Goal: Information Seeking & Learning: Learn about a topic

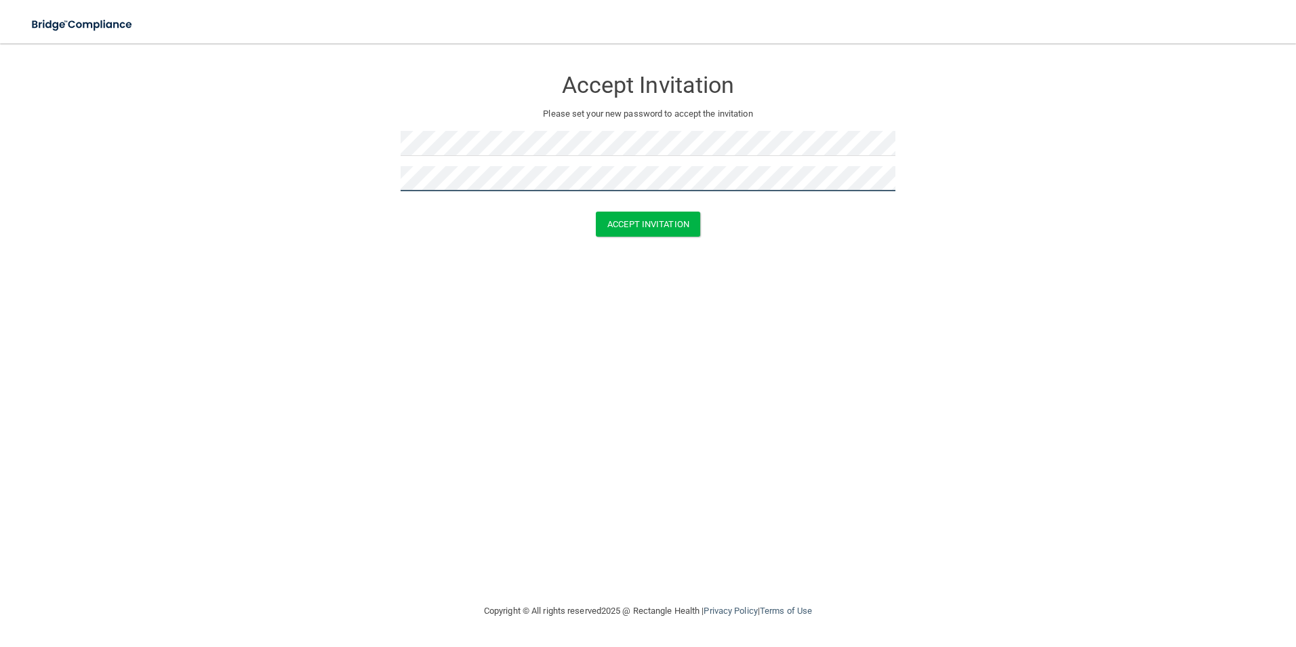
click at [596, 212] on button "Accept Invitation" at bounding box center [648, 224] width 104 height 25
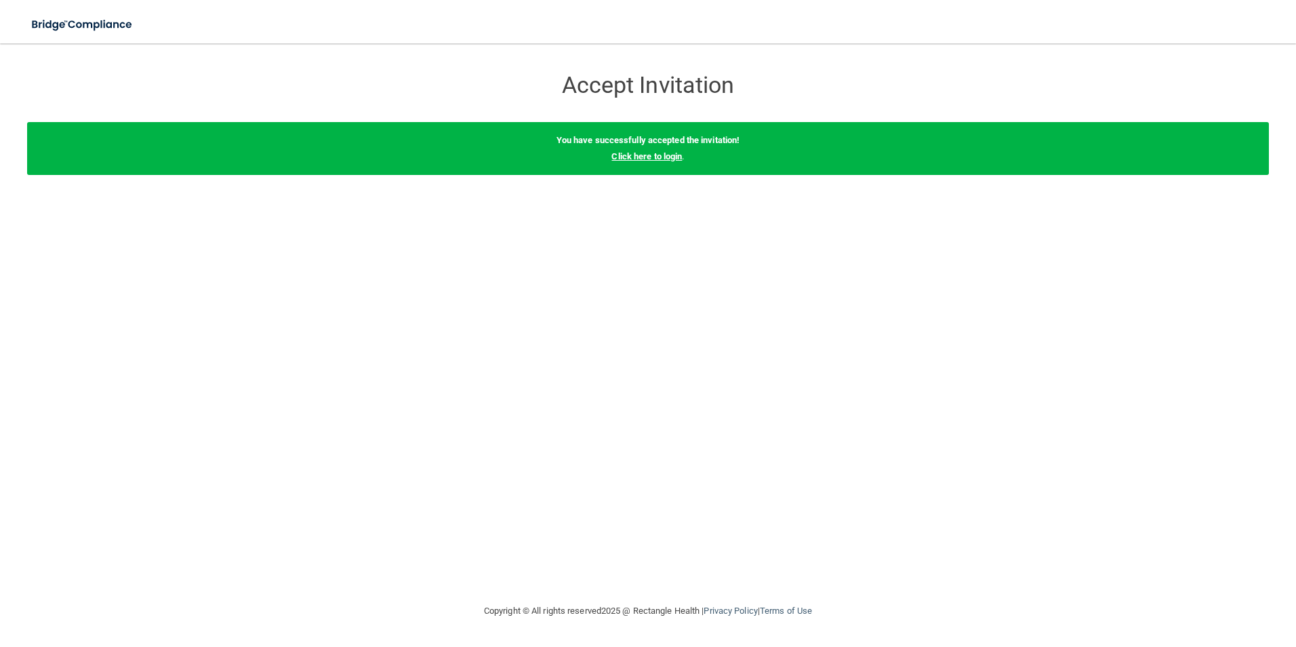
click at [659, 155] on link "Click here to login" at bounding box center [646, 156] width 71 height 10
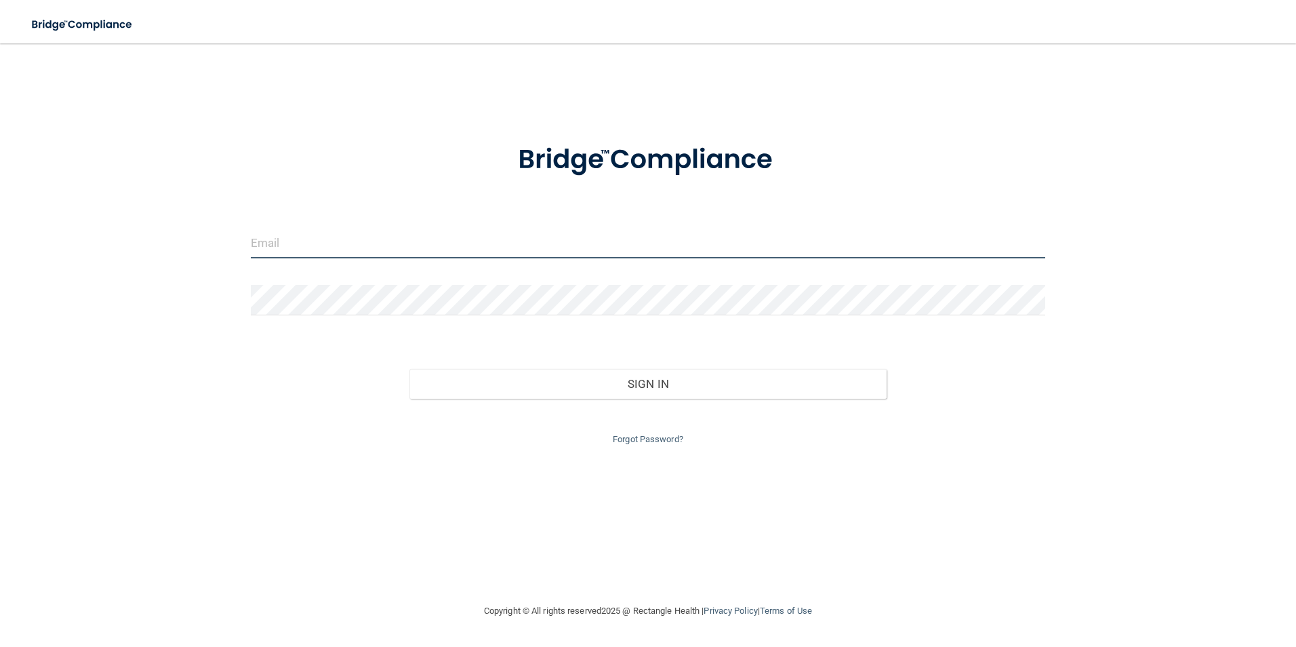
click at [415, 228] on input "email" at bounding box center [648, 243] width 795 height 31
type input "k"
type input "[EMAIL_ADDRESS][DOMAIN_NAME]"
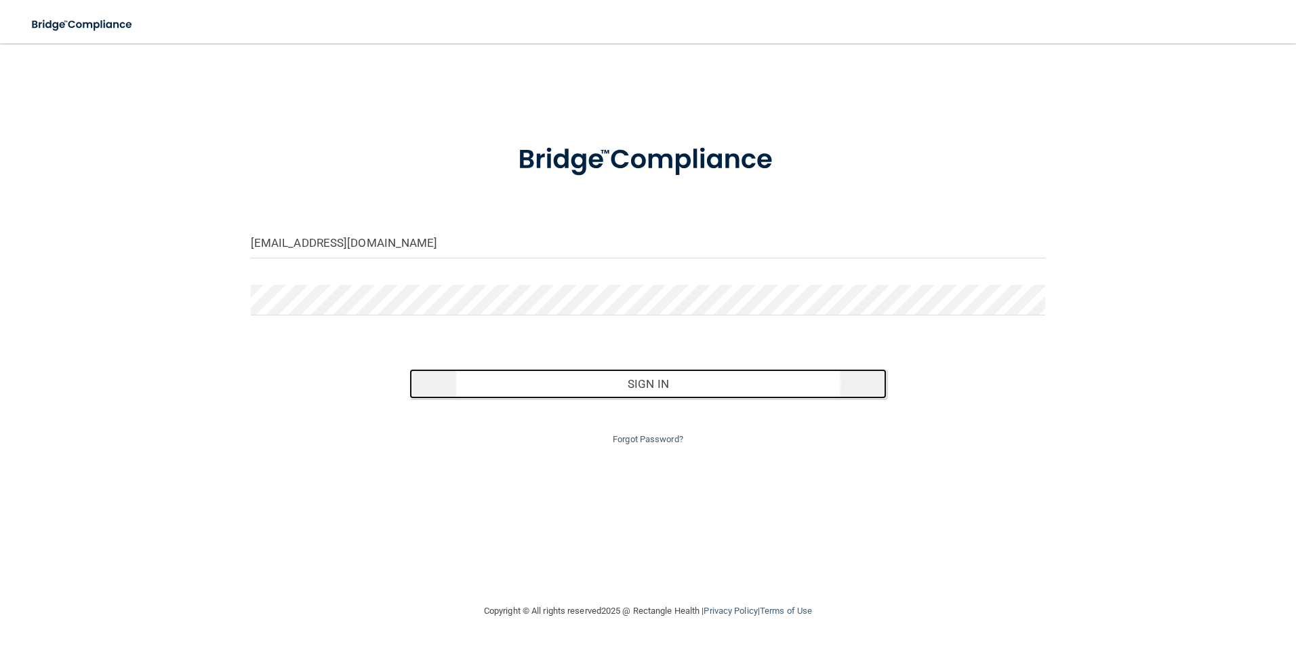
click at [752, 392] on button "Sign In" at bounding box center [647, 384] width 477 height 30
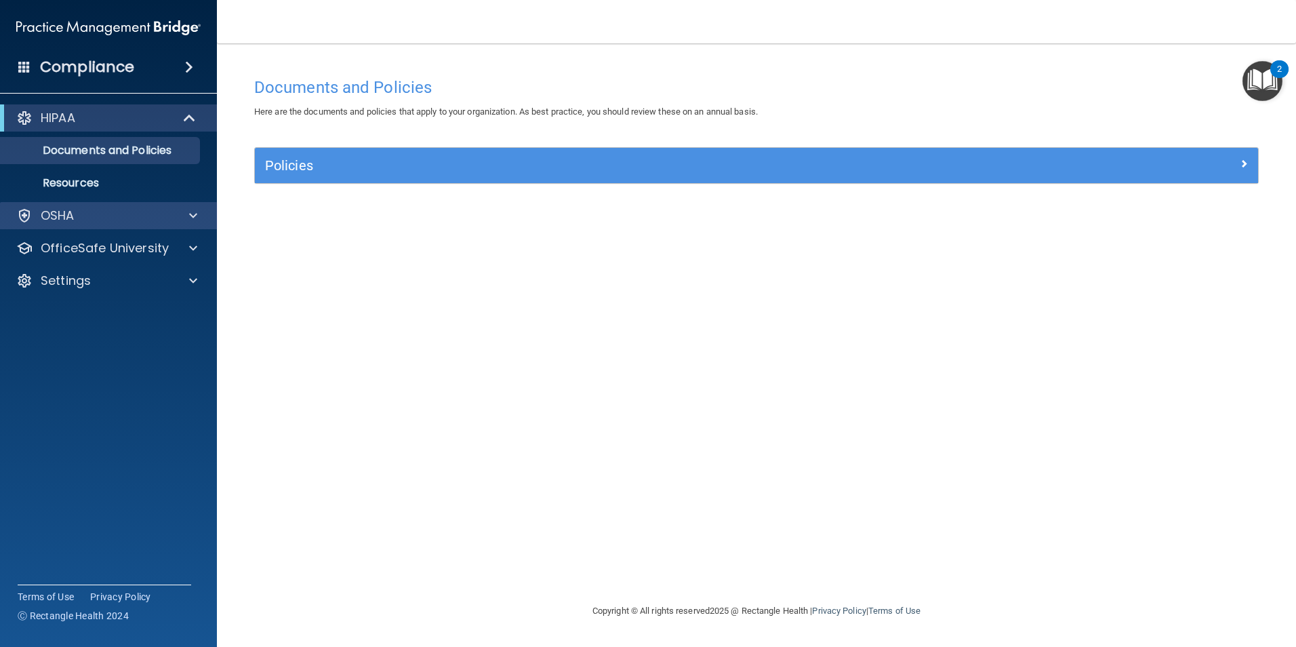
click at [136, 202] on div "OSHA" at bounding box center [109, 215] width 218 height 27
click at [190, 214] on span at bounding box center [193, 215] width 8 height 16
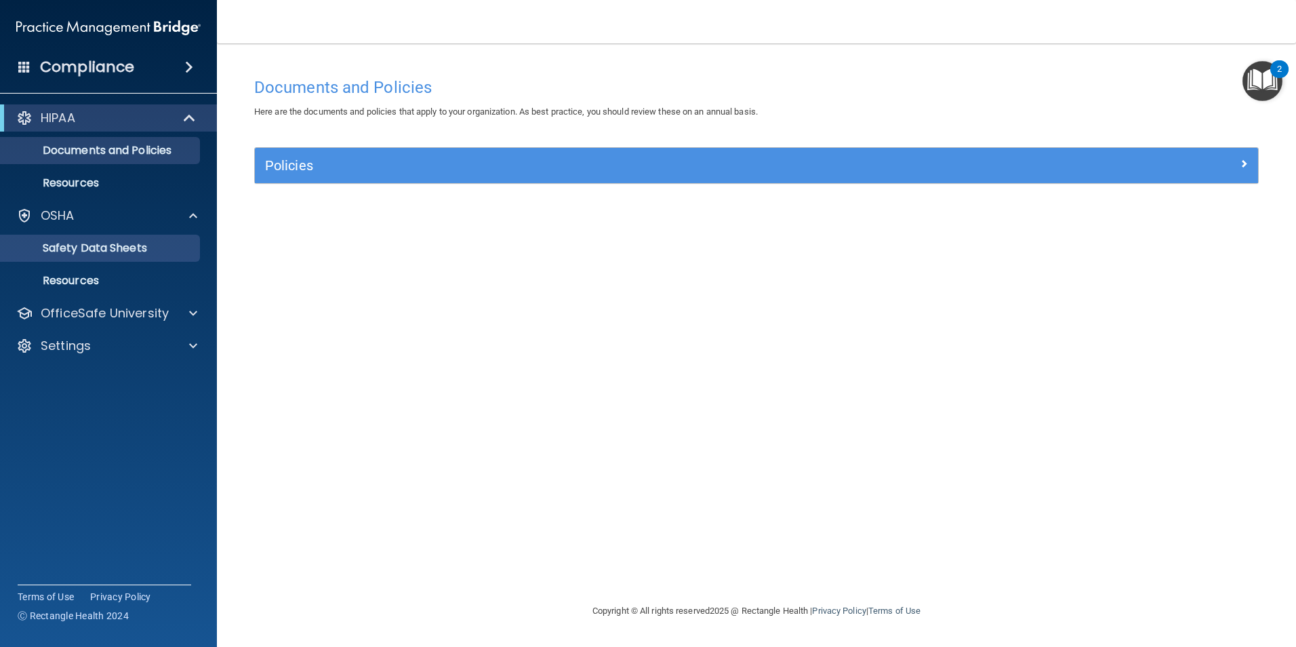
drag, startPoint x: 150, startPoint y: 235, endPoint x: 146, endPoint y: 243, distance: 8.5
click at [146, 243] on ul "Documents Safety Data Sheets Self-Assessment Injury and Illness Report Resources" at bounding box center [108, 261] width 245 height 65
click at [144, 247] on p "Safety Data Sheets" at bounding box center [101, 248] width 185 height 14
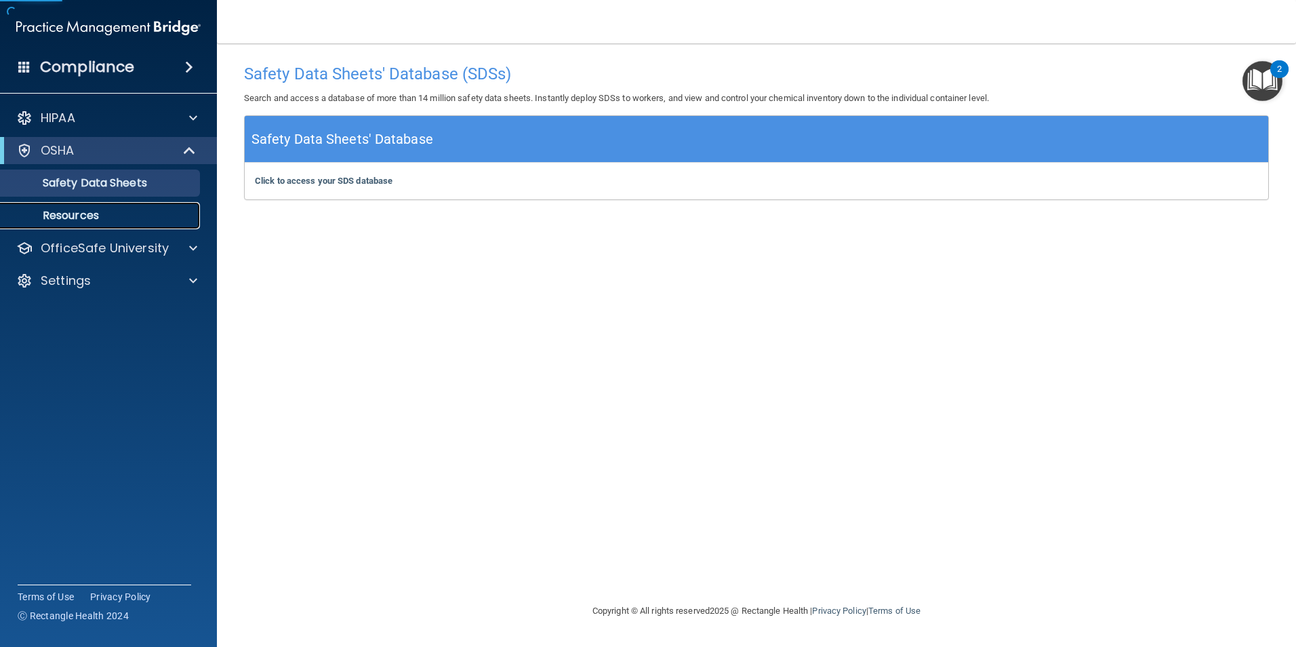
click at [119, 224] on link "Resources" at bounding box center [93, 215] width 214 height 27
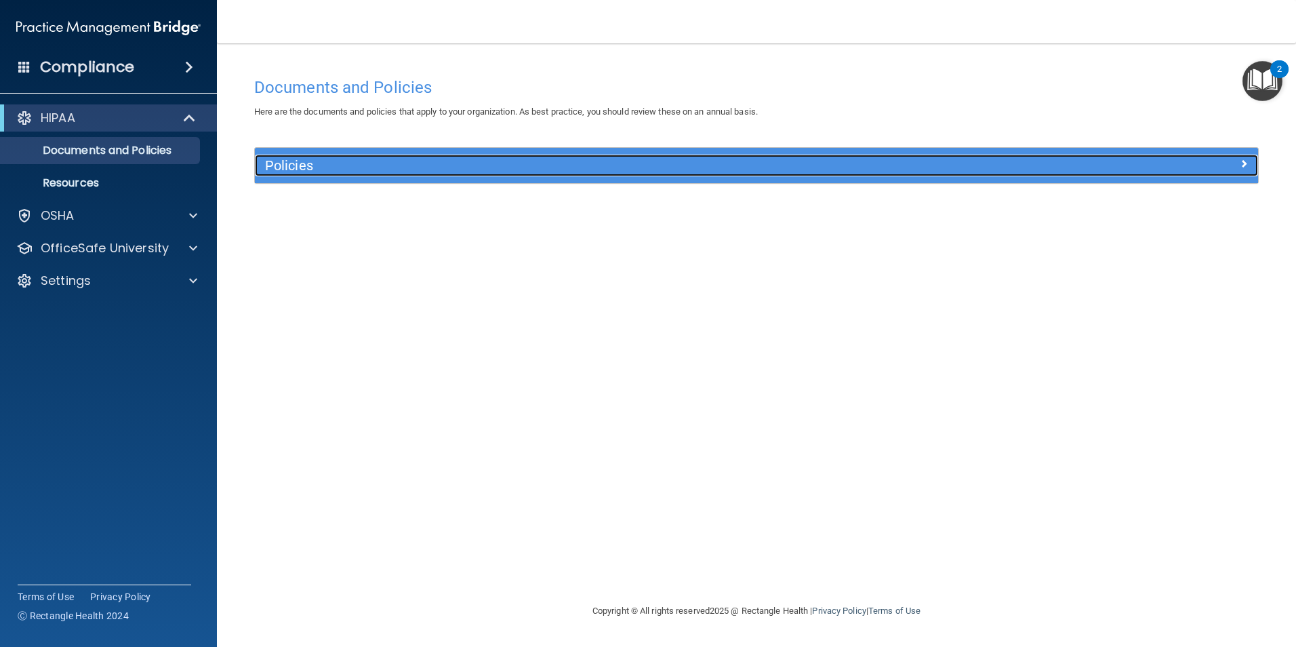
click at [390, 163] on h5 "Policies" at bounding box center [631, 165] width 732 height 15
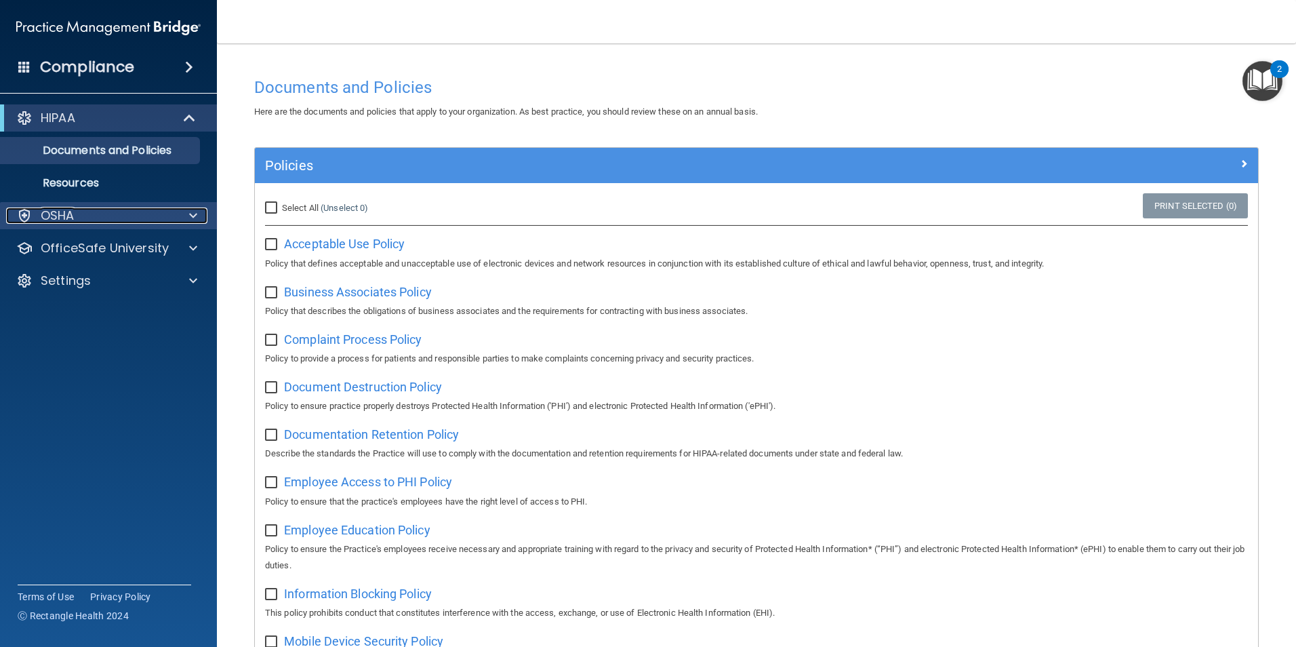
click at [186, 218] on div at bounding box center [191, 215] width 34 height 16
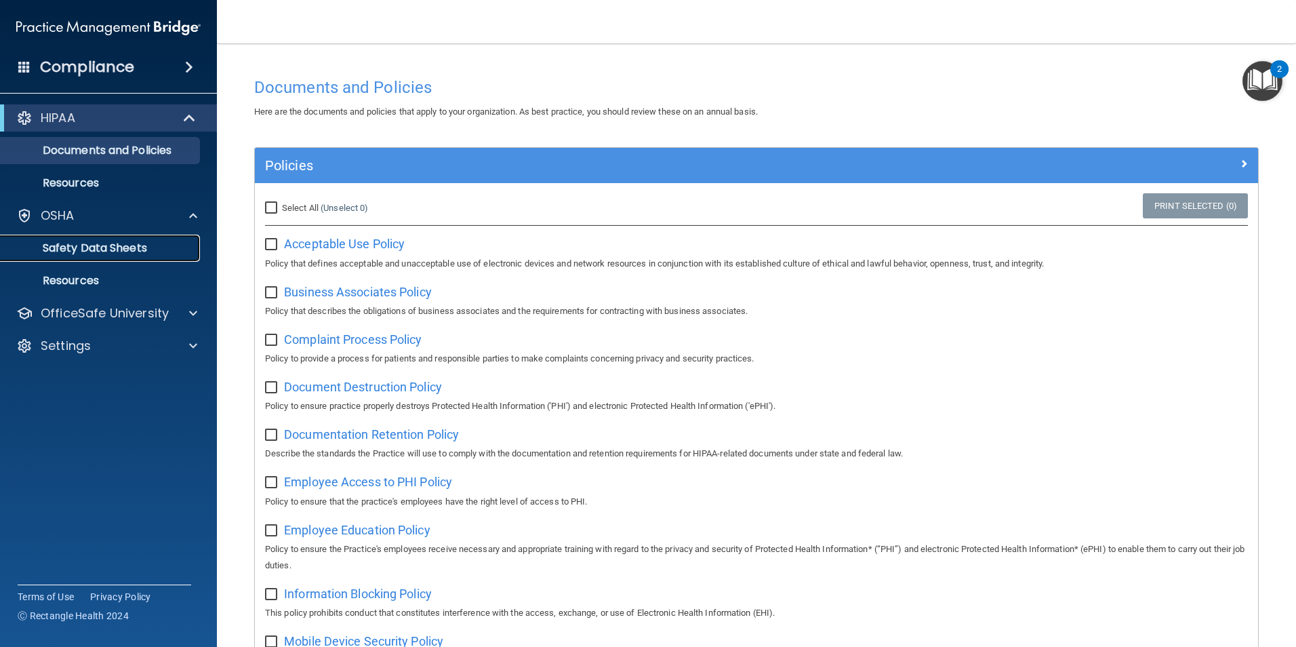
click at [162, 247] on p "Safety Data Sheets" at bounding box center [101, 248] width 185 height 14
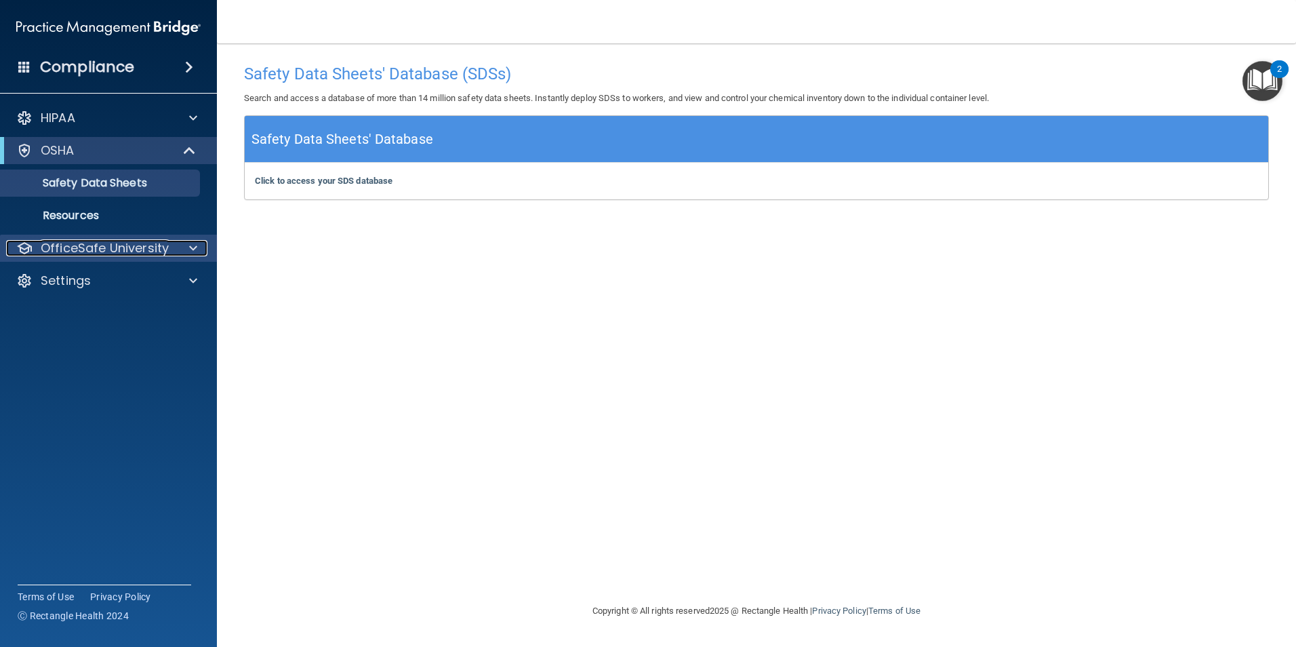
click at [99, 240] on p "OfficeSafe University" at bounding box center [105, 248] width 128 height 16
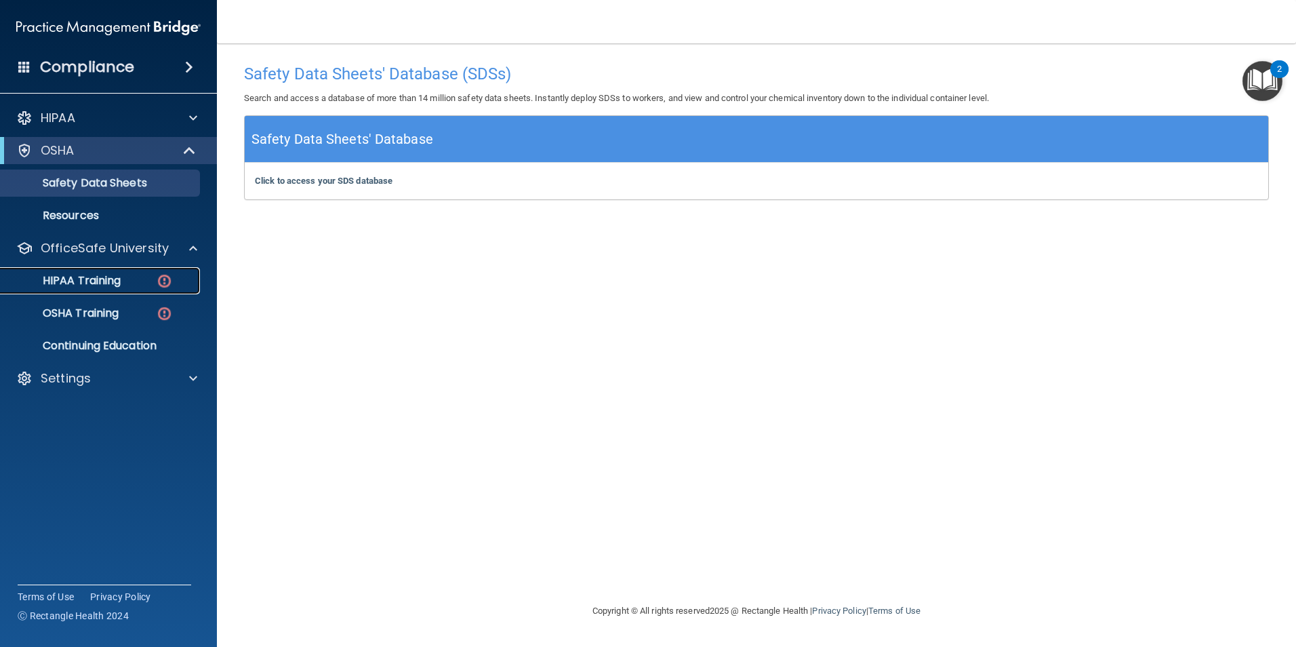
click at [175, 280] on div "HIPAA Training" at bounding box center [101, 281] width 185 height 14
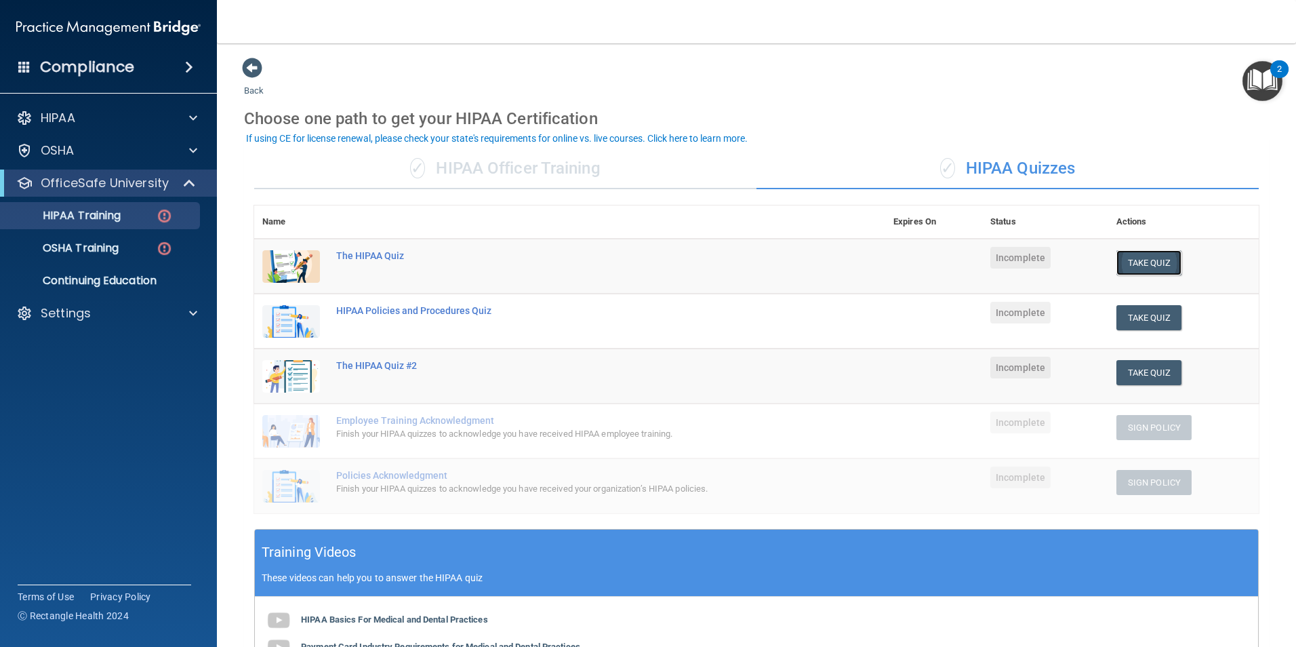
click at [1134, 254] on button "Take Quiz" at bounding box center [1148, 262] width 65 height 25
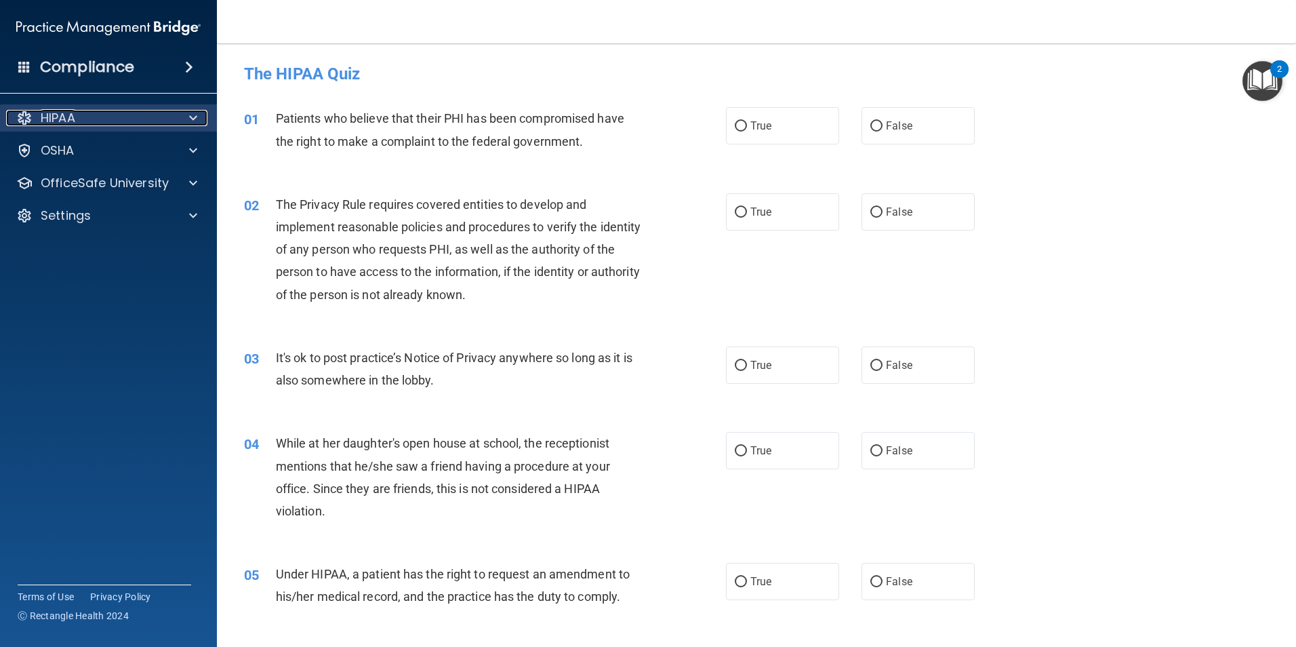
click at [182, 115] on div at bounding box center [191, 118] width 34 height 16
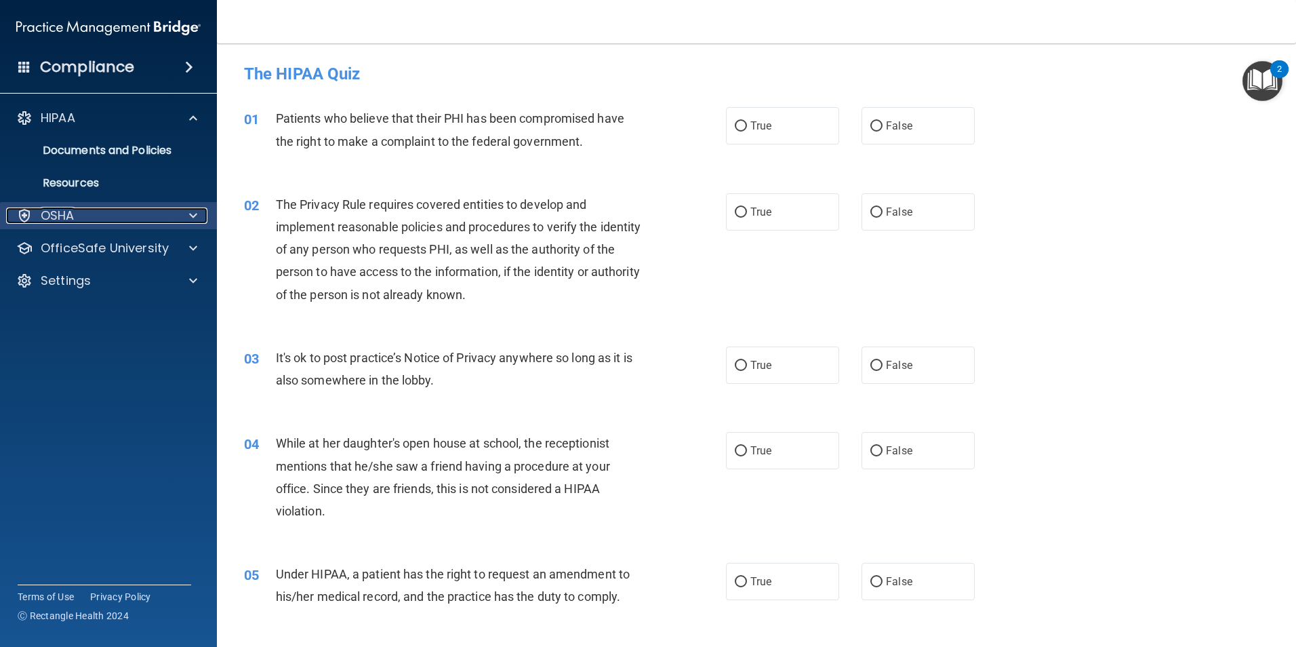
click at [127, 211] on div "OSHA" at bounding box center [90, 215] width 168 height 16
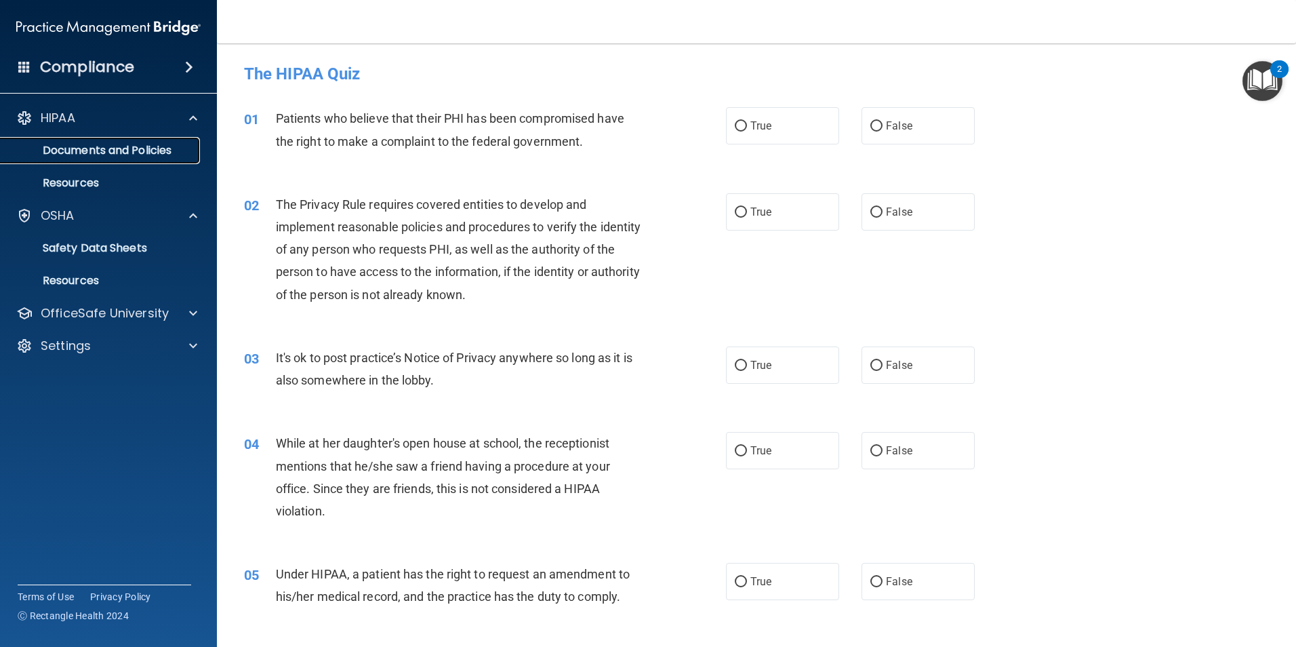
click at [113, 159] on link "Documents and Policies" at bounding box center [93, 150] width 214 height 27
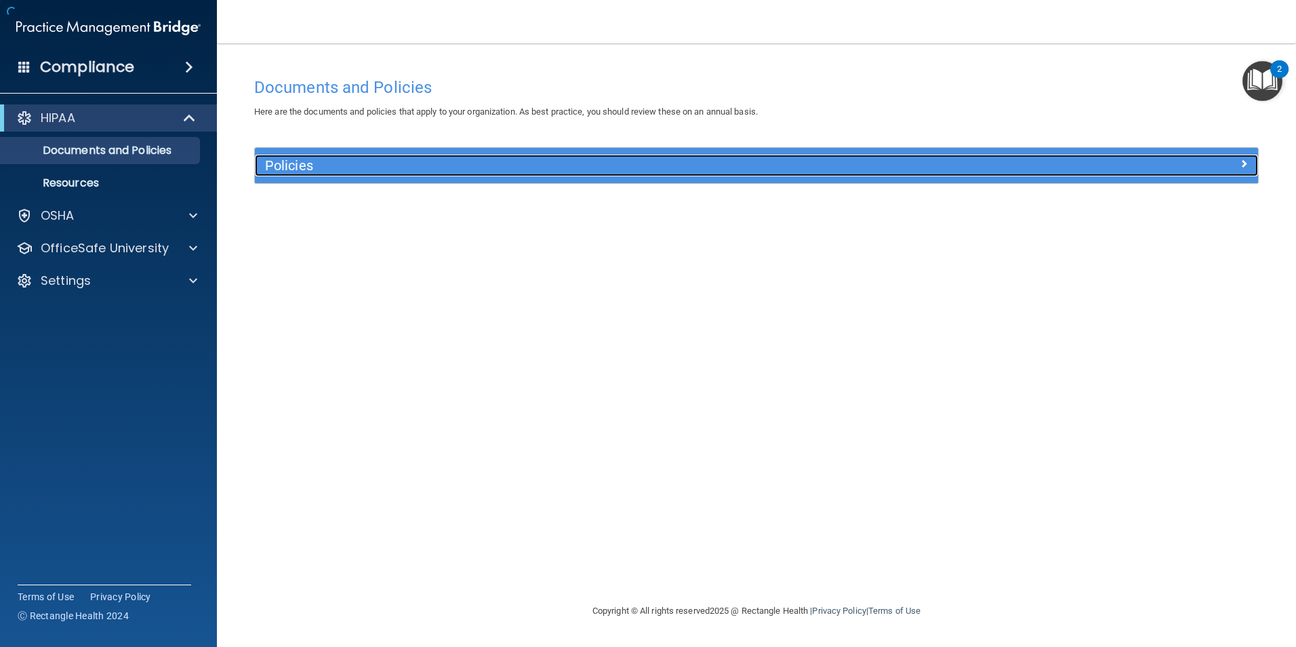
click at [486, 167] on h5 "Policies" at bounding box center [631, 165] width 732 height 15
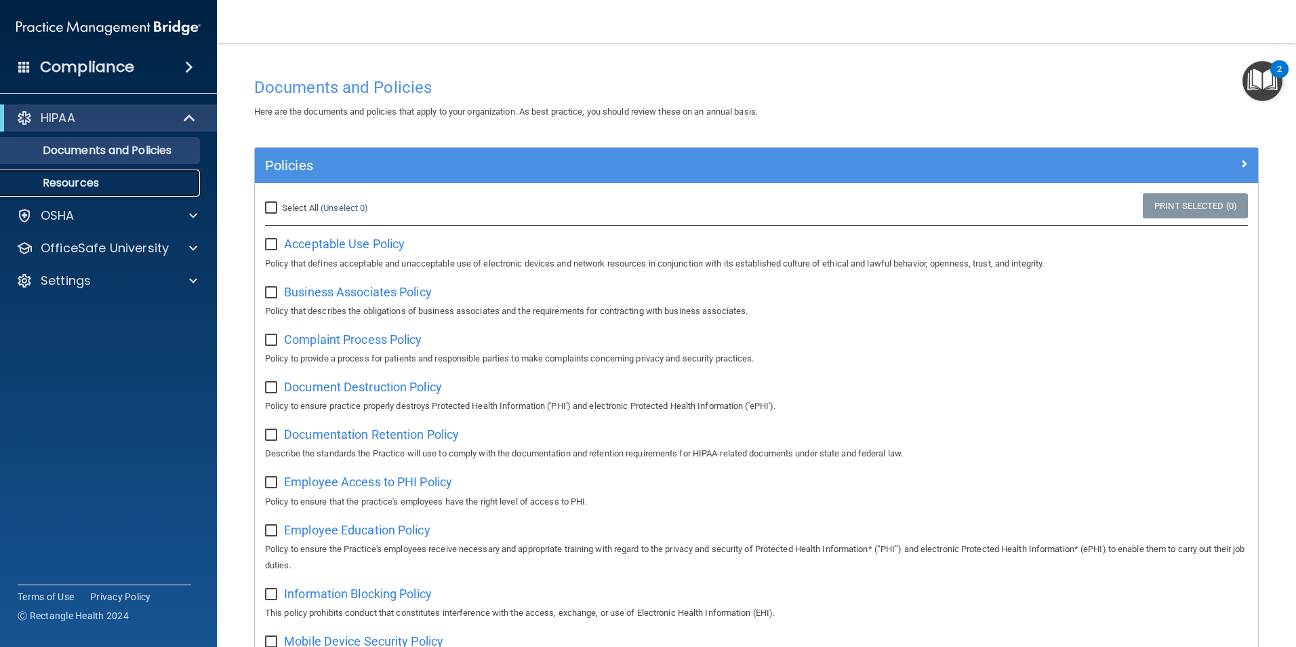
click at [108, 184] on p "Resources" at bounding box center [101, 183] width 185 height 14
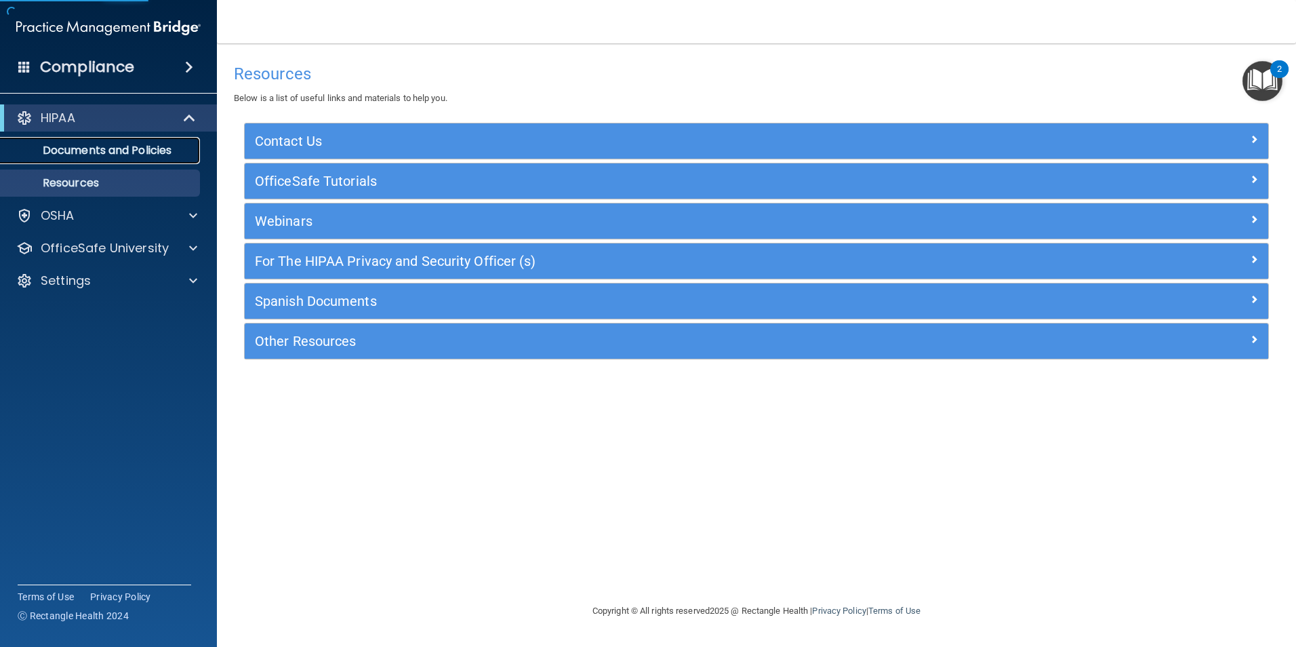
click at [127, 156] on p "Documents and Policies" at bounding box center [101, 151] width 185 height 14
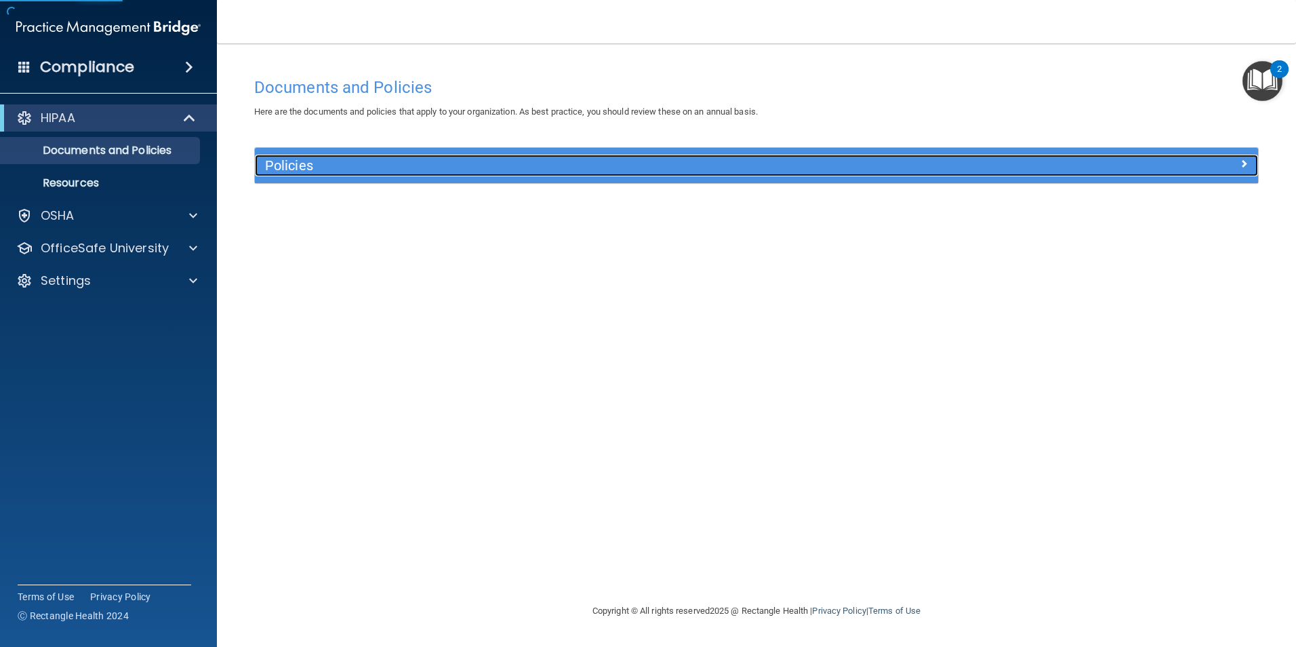
click at [270, 164] on h5 "Policies" at bounding box center [631, 165] width 732 height 15
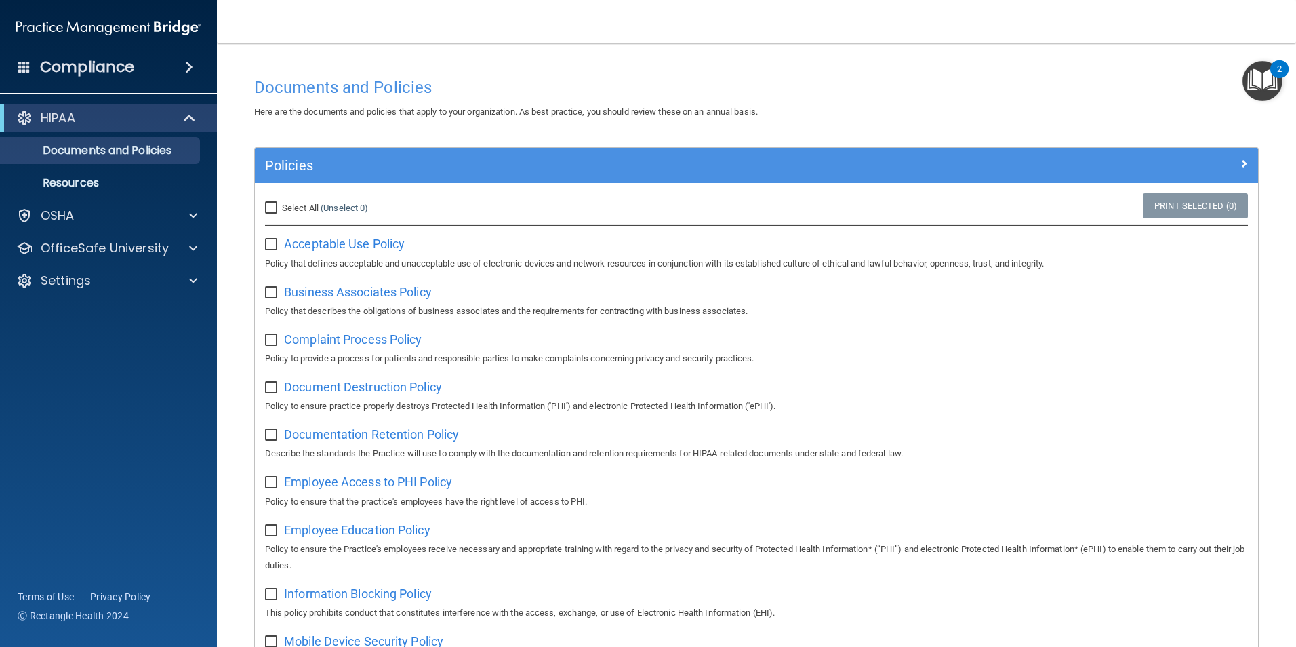
click at [148, 231] on div "HIPAA Documents and Policies Report an Incident Business Associates Emergency P…" at bounding box center [109, 202] width 218 height 206
drag, startPoint x: 157, startPoint y: 222, endPoint x: 165, endPoint y: 220, distance: 9.0
click at [157, 222] on div "OSHA" at bounding box center [90, 215] width 168 height 16
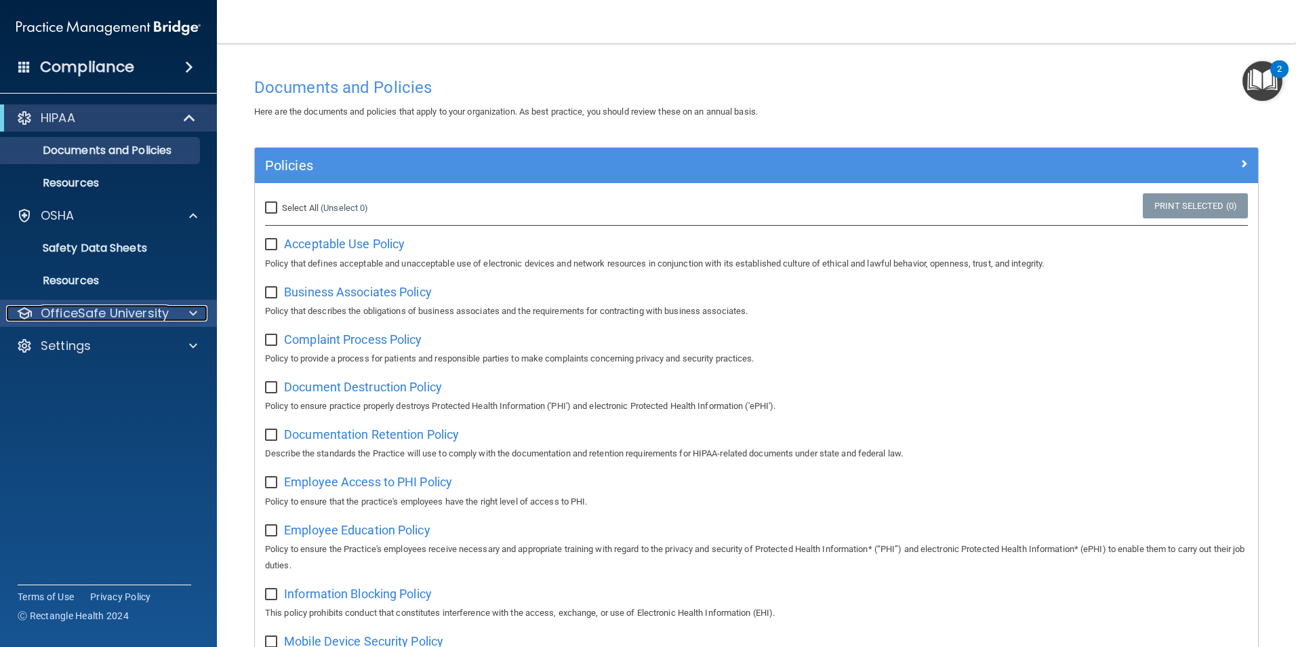
click at [140, 309] on p "OfficeSafe University" at bounding box center [105, 313] width 128 height 16
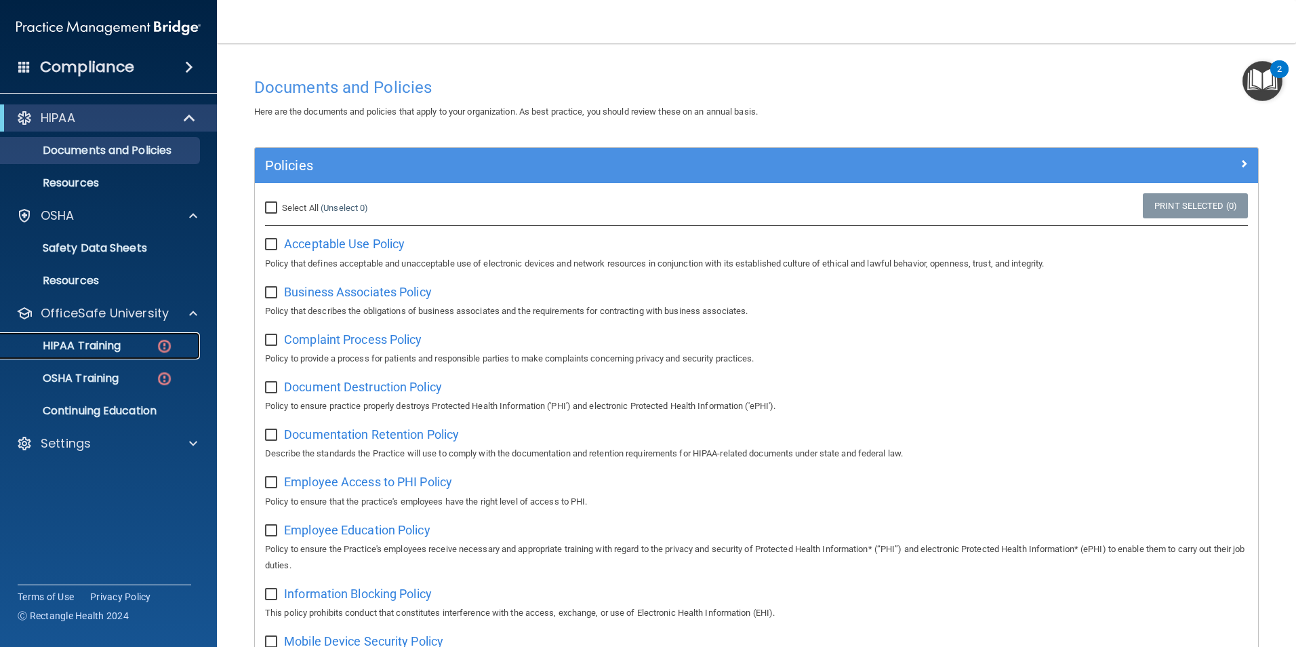
click at [142, 342] on div "HIPAA Training" at bounding box center [101, 346] width 185 height 14
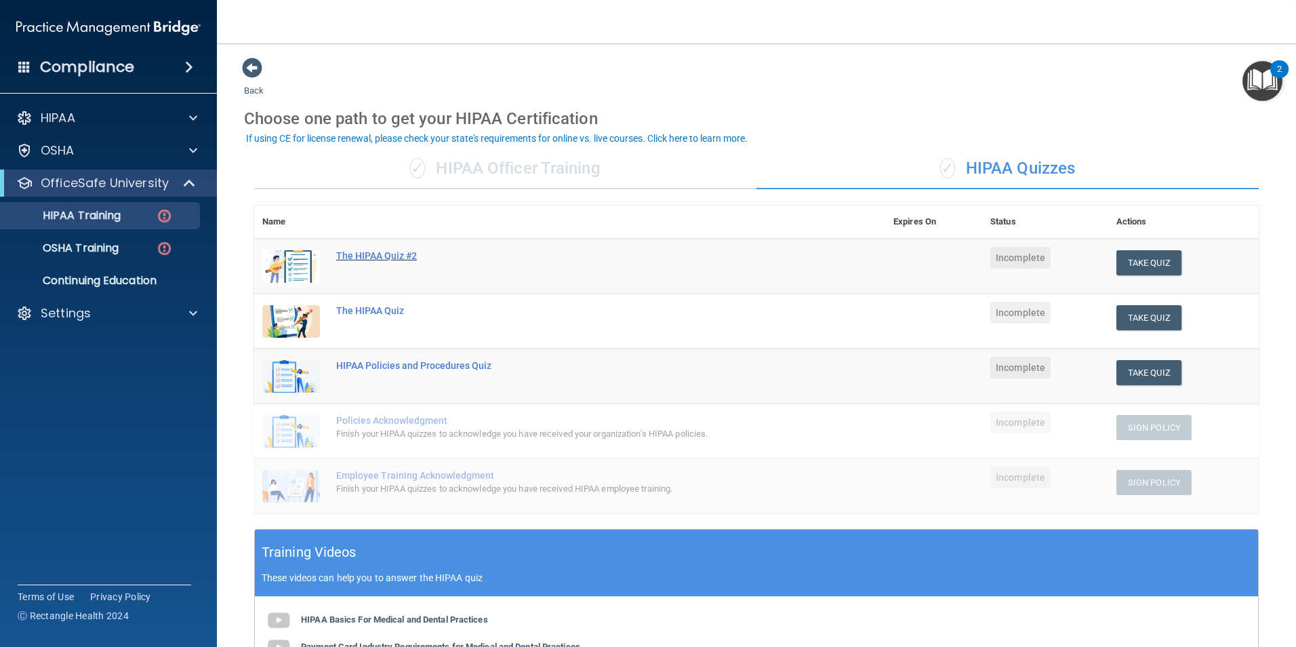
click at [404, 261] on div "The HIPAA Quiz #2" at bounding box center [576, 255] width 481 height 11
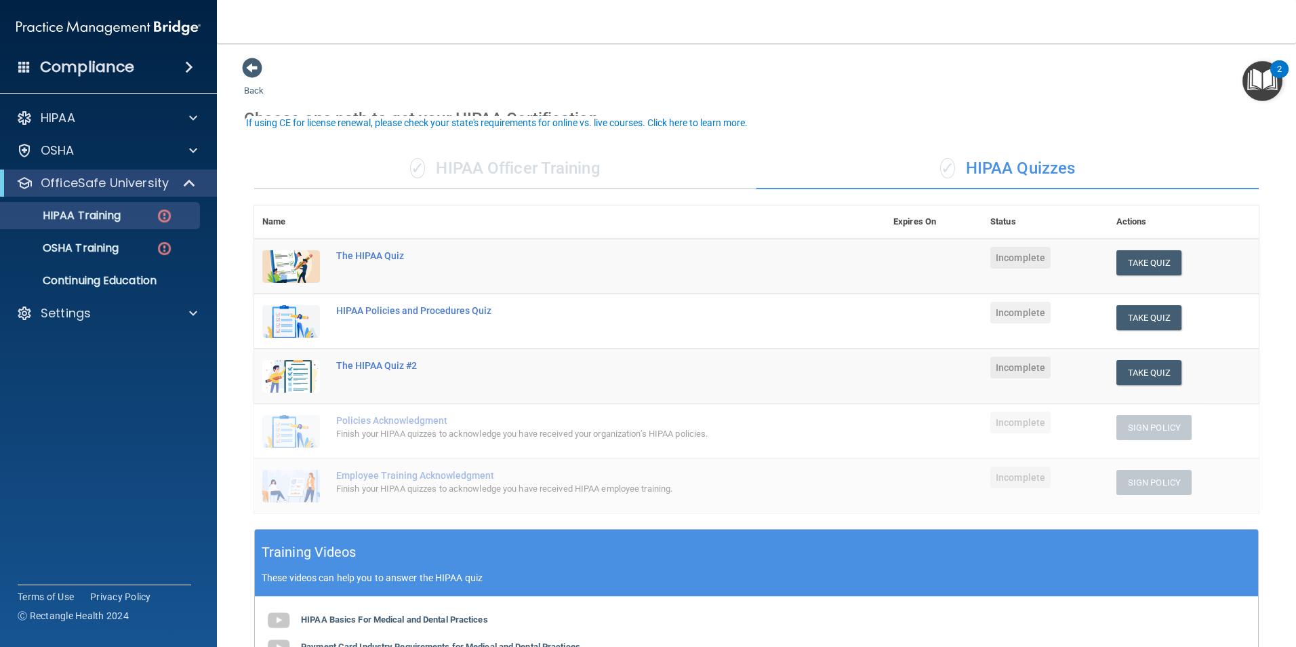
scroll to position [303, 0]
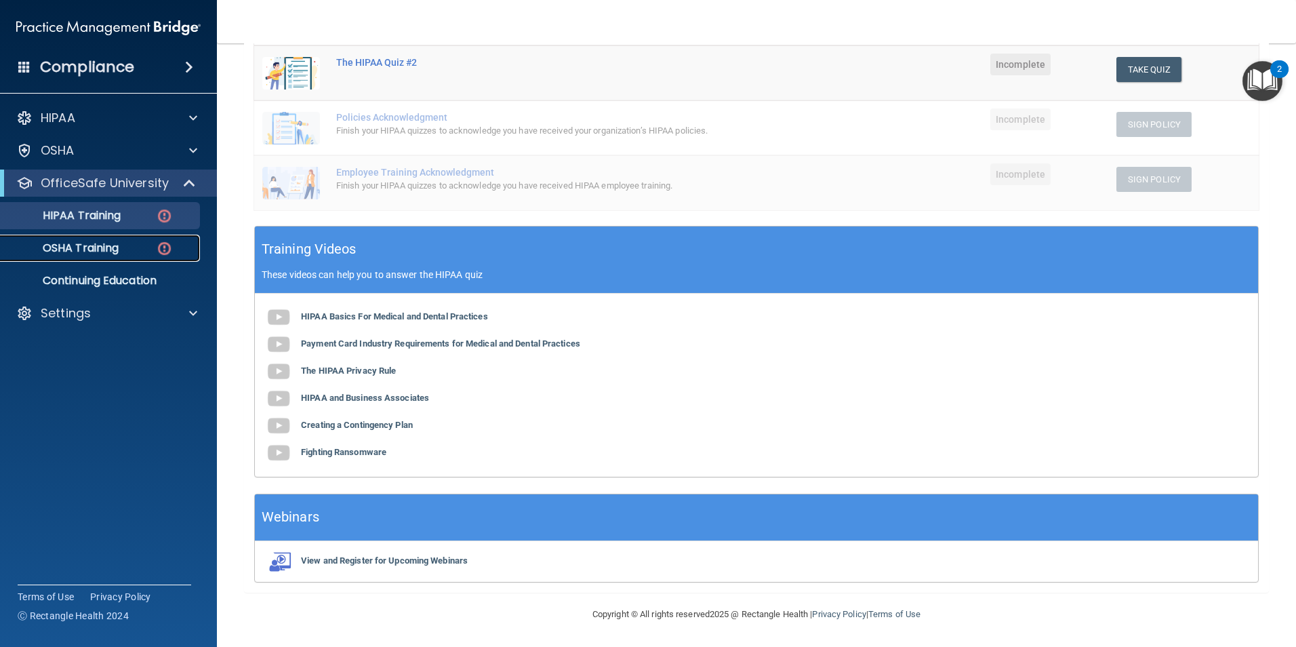
click at [167, 248] on img at bounding box center [164, 248] width 17 height 17
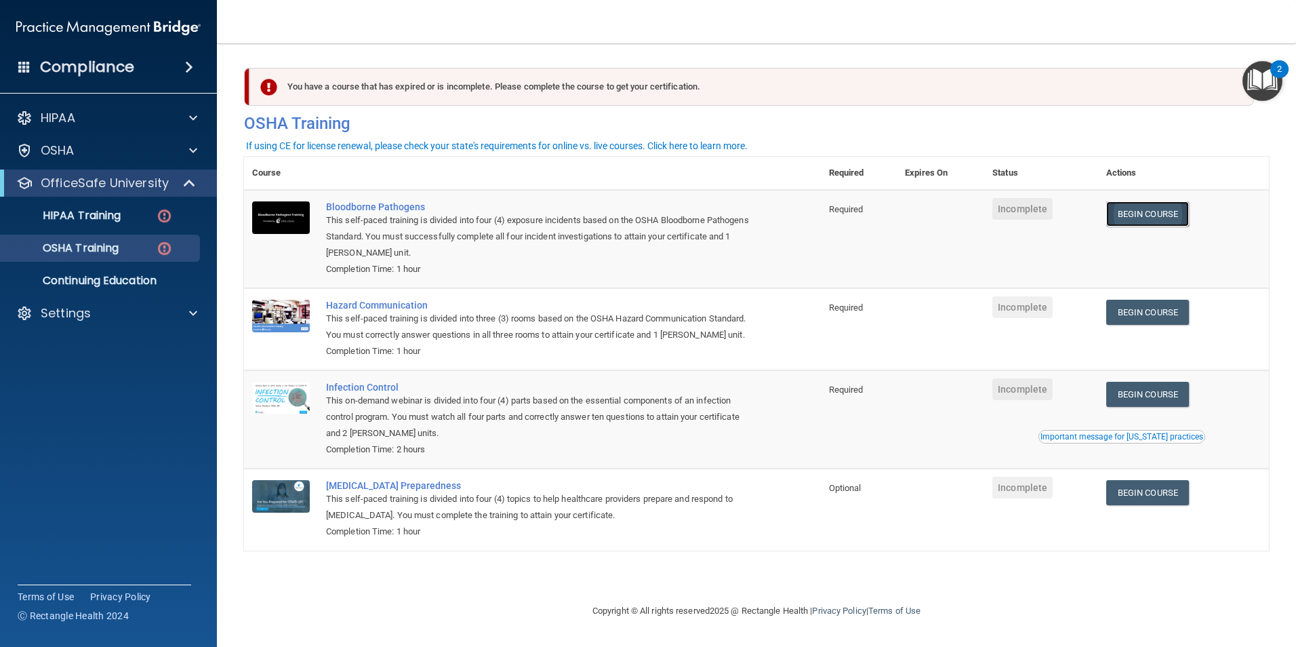
click at [1167, 215] on link "Begin Course" at bounding box center [1147, 213] width 83 height 25
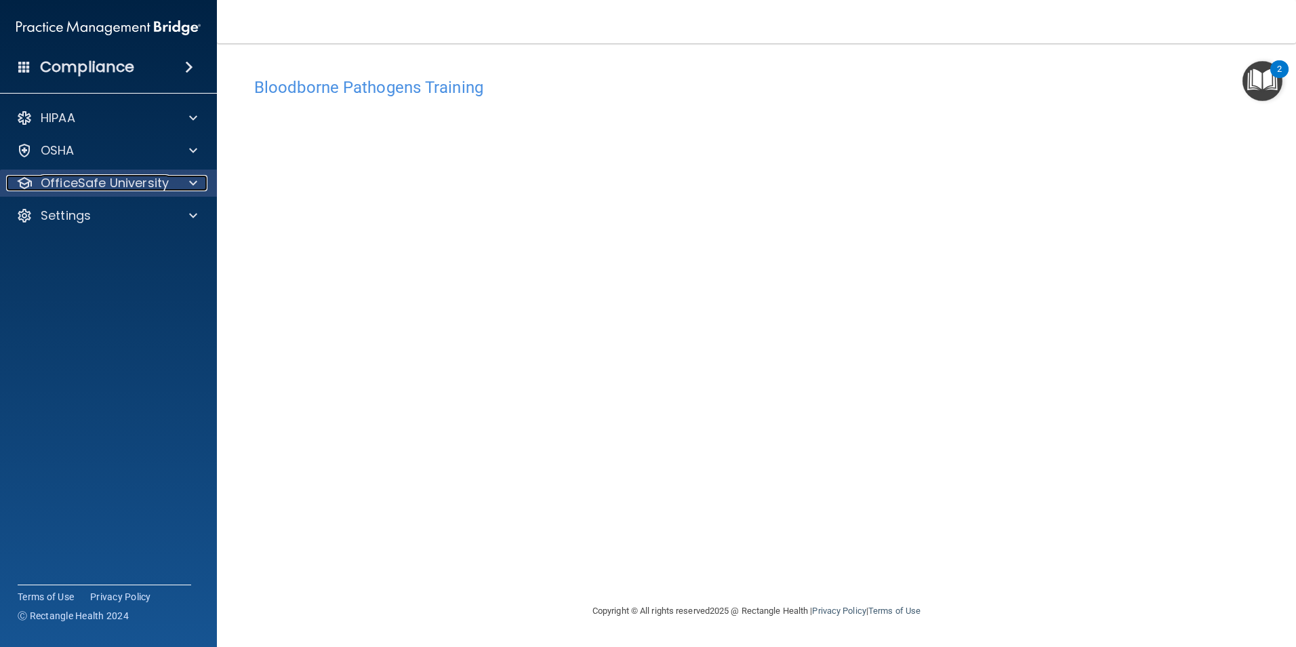
click at [172, 178] on div "OfficeSafe University" at bounding box center [90, 183] width 168 height 16
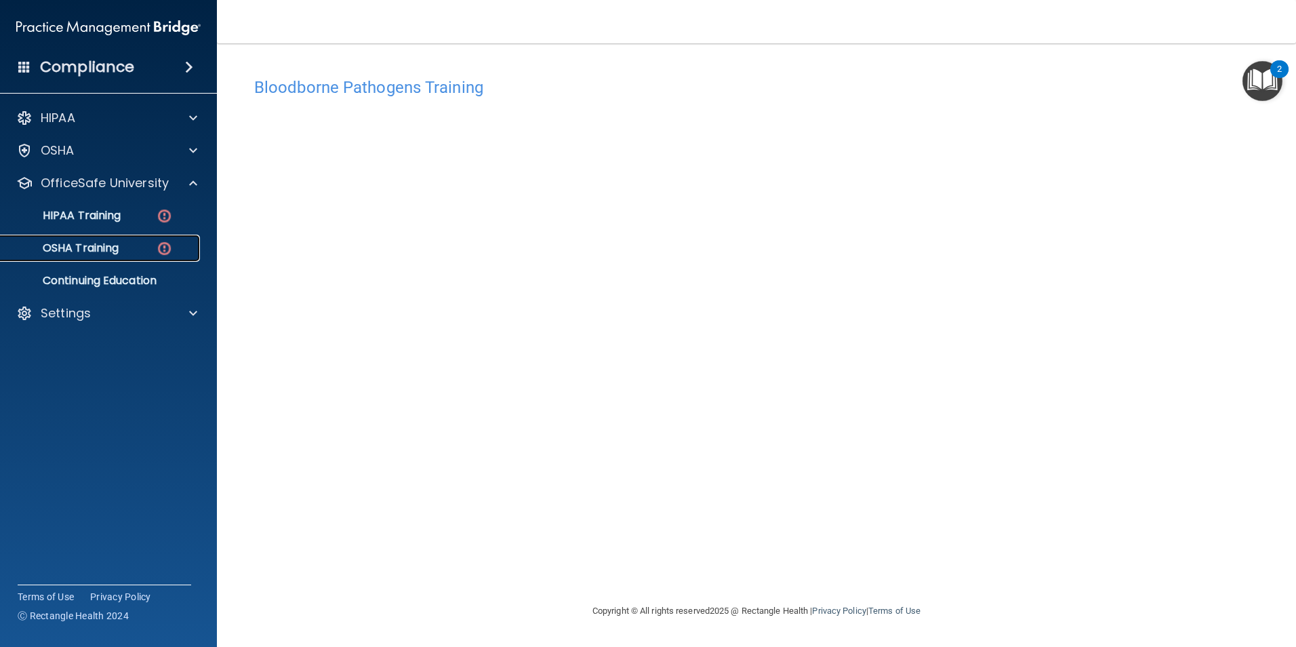
click at [157, 247] on img at bounding box center [164, 248] width 17 height 17
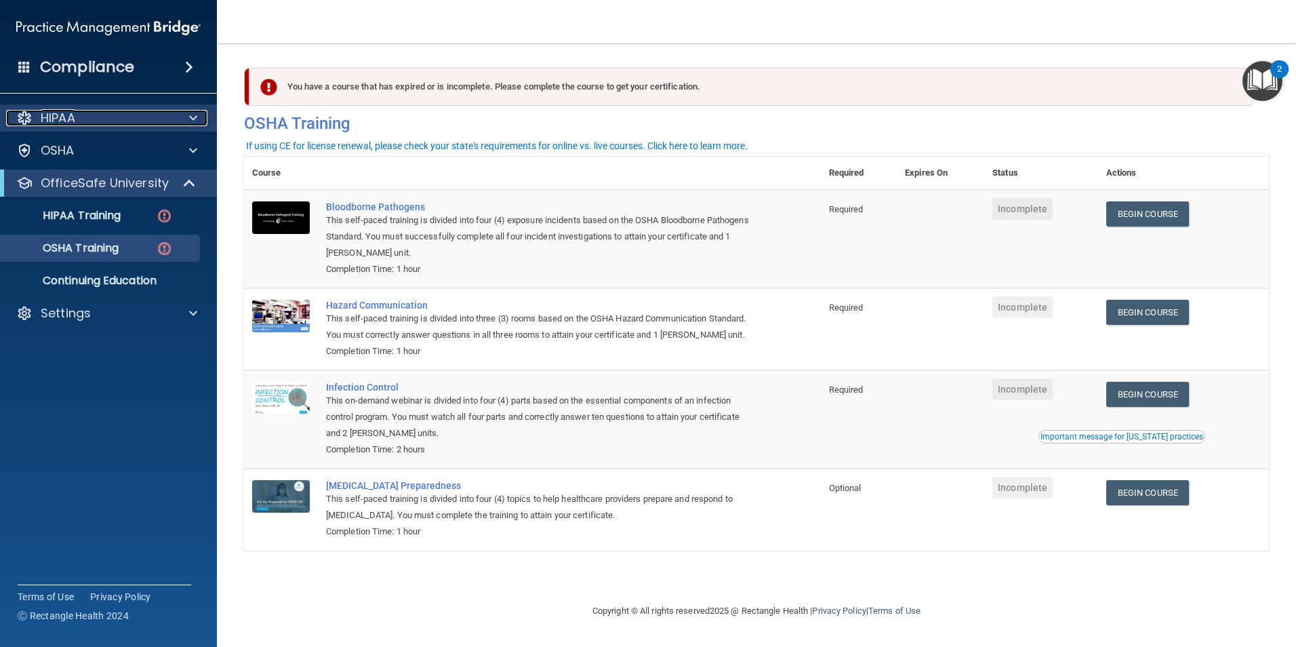
click at [153, 115] on div "HIPAA" at bounding box center [90, 118] width 168 height 16
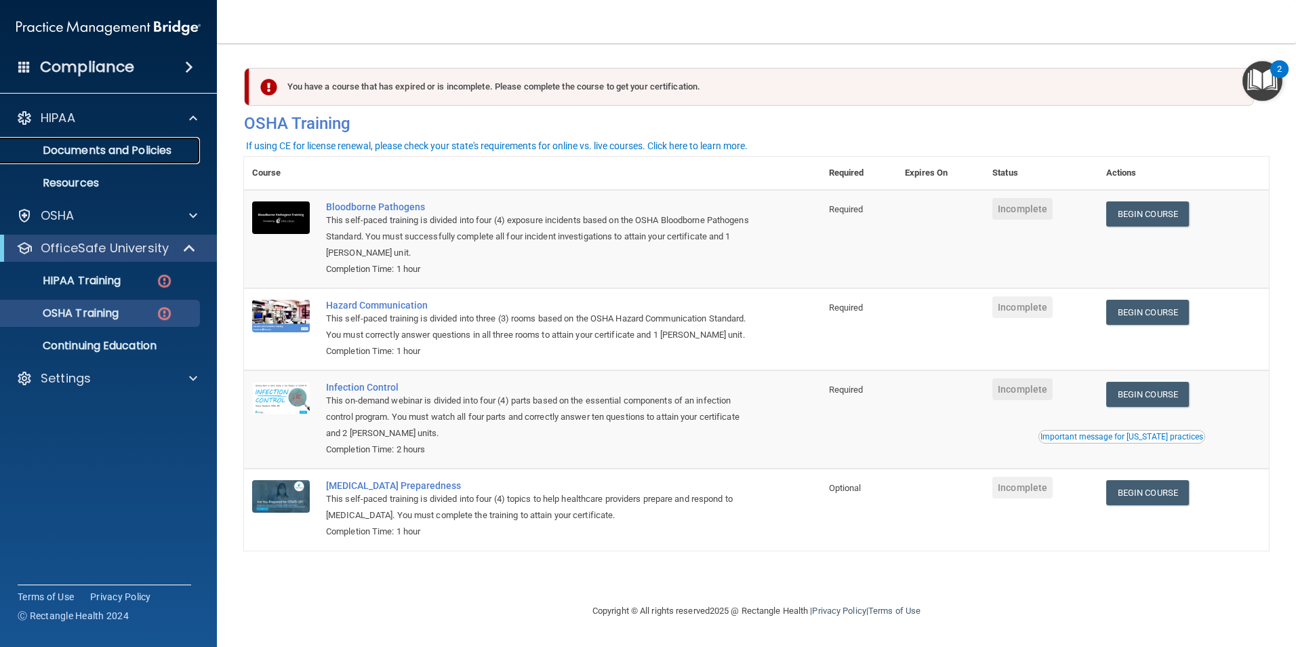
click at [164, 156] on p "Documents and Policies" at bounding box center [101, 151] width 185 height 14
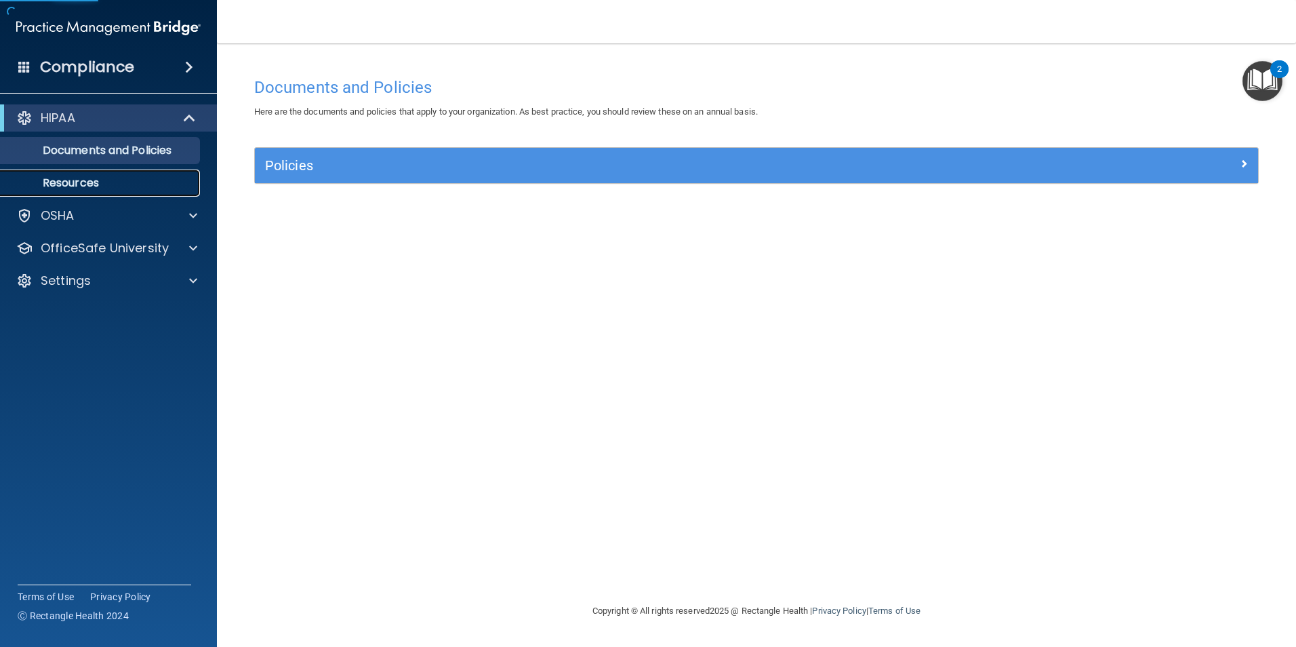
click at [142, 184] on p "Resources" at bounding box center [101, 183] width 185 height 14
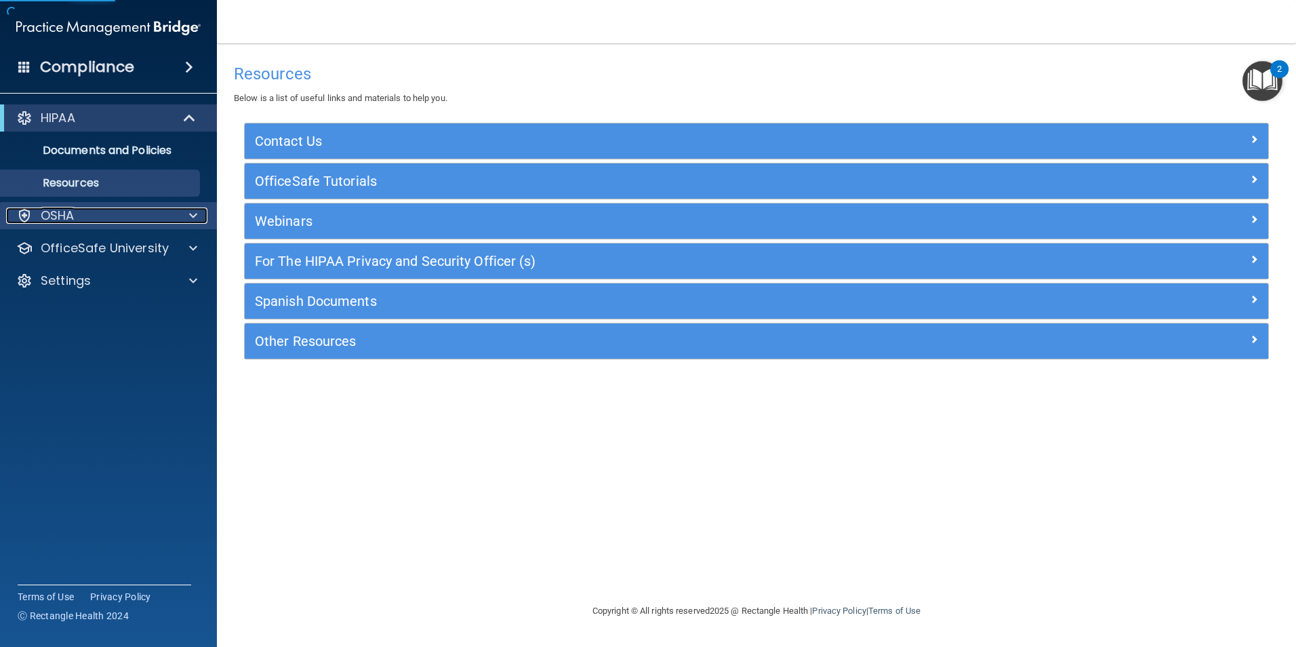
click at [169, 211] on div "OSHA" at bounding box center [90, 215] width 168 height 16
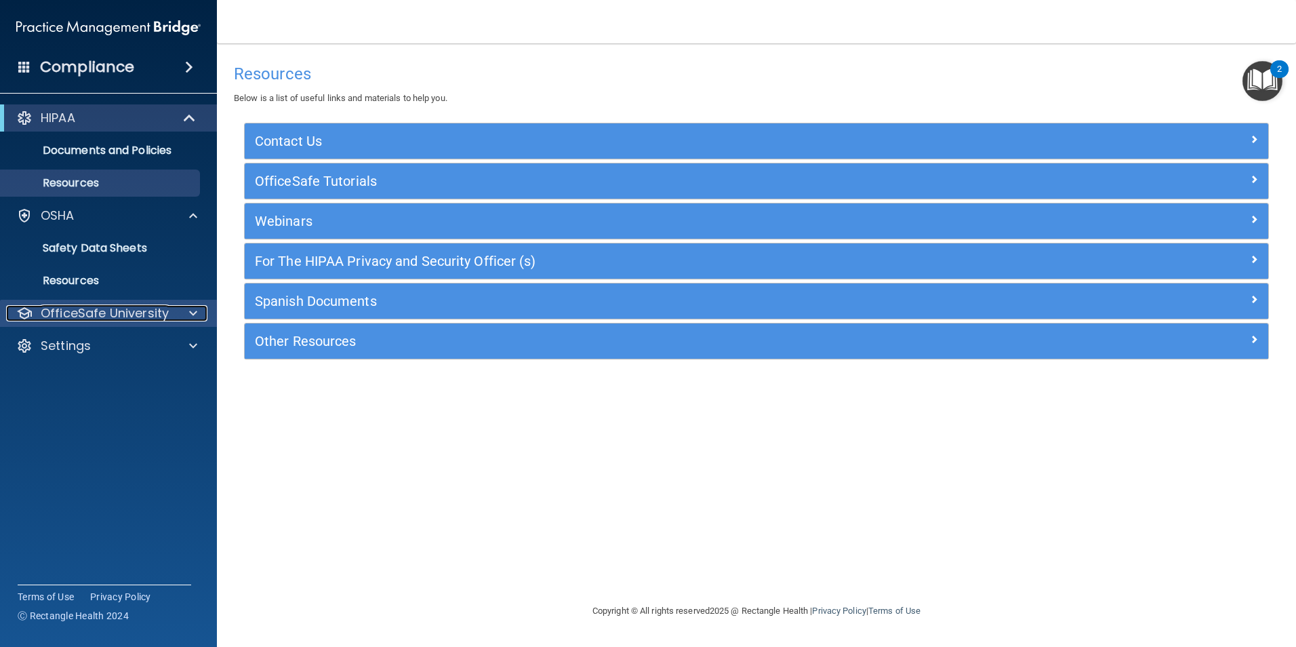
click at [148, 315] on p "OfficeSafe University" at bounding box center [105, 313] width 128 height 16
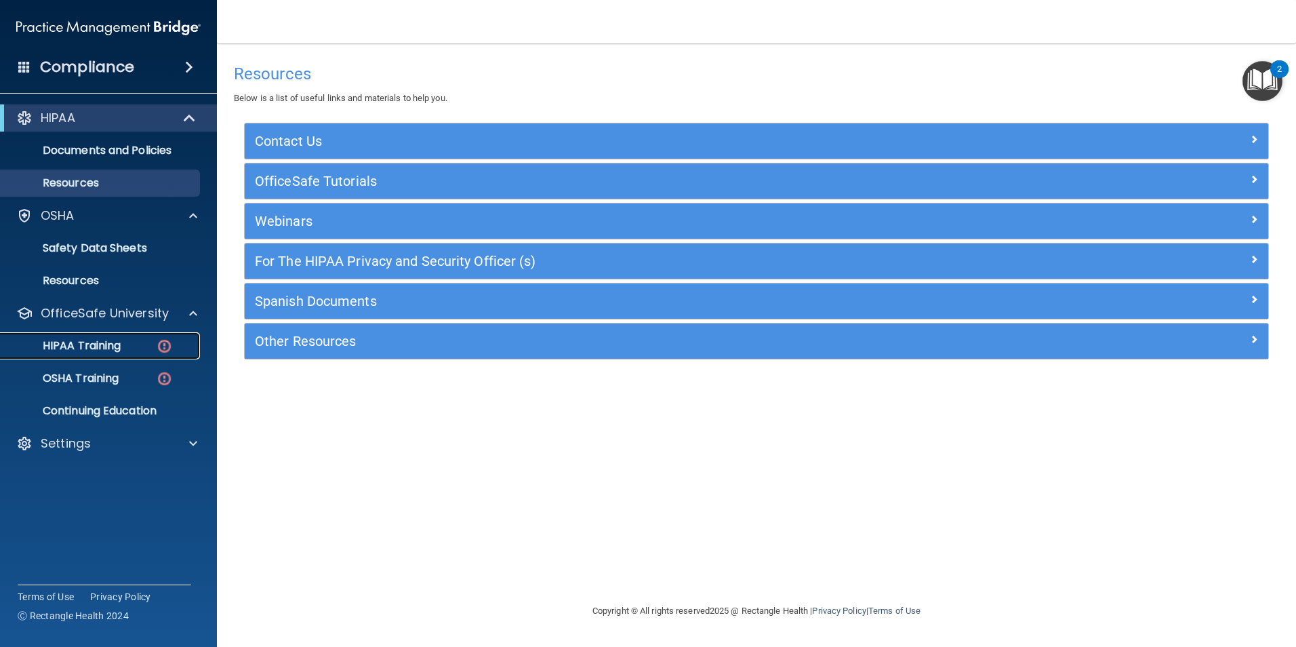
click at [152, 342] on div "HIPAA Training" at bounding box center [101, 346] width 185 height 14
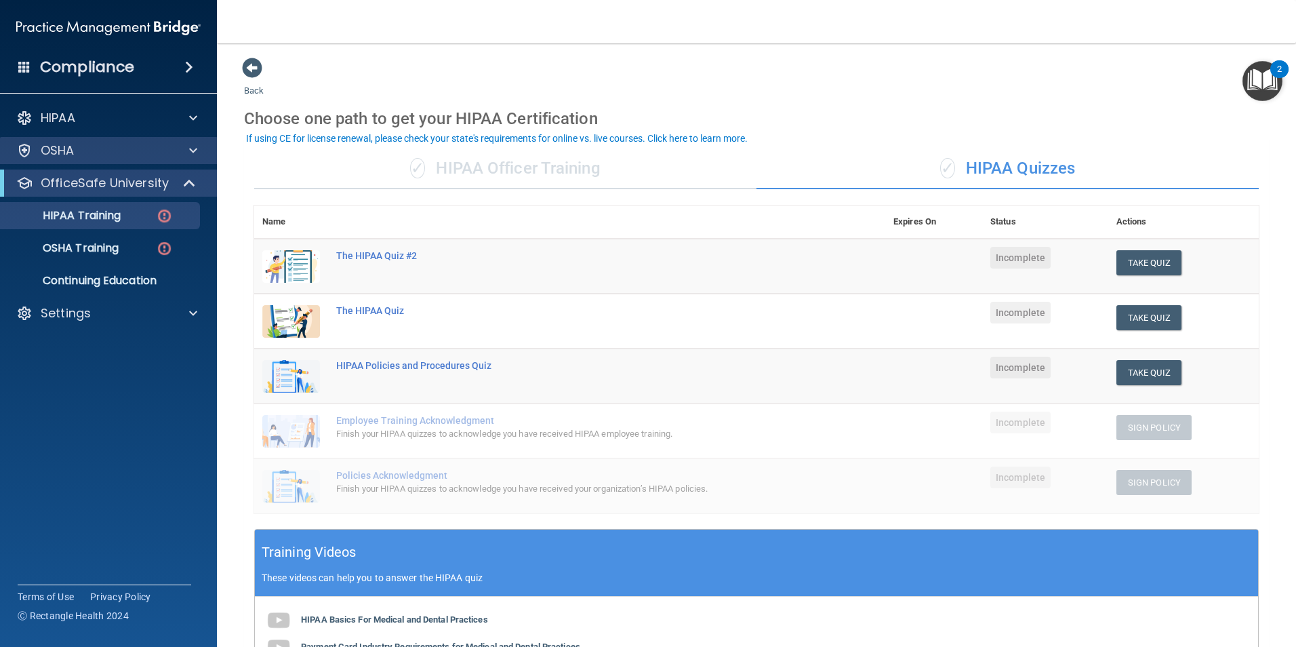
drag, startPoint x: 98, startPoint y: 104, endPoint x: 116, endPoint y: 140, distance: 40.3
click at [98, 106] on div "HIPAA" at bounding box center [109, 117] width 218 height 27
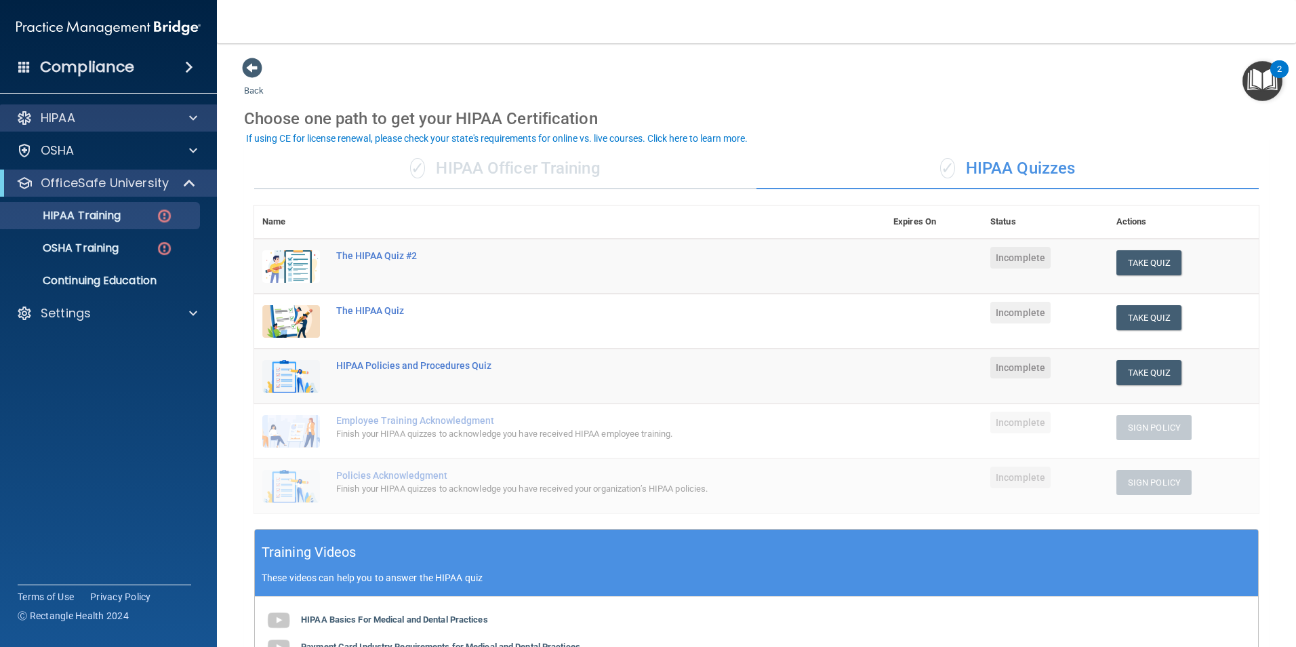
click at [75, 129] on div "HIPAA" at bounding box center [109, 117] width 218 height 27
click at [186, 115] on div at bounding box center [191, 118] width 34 height 16
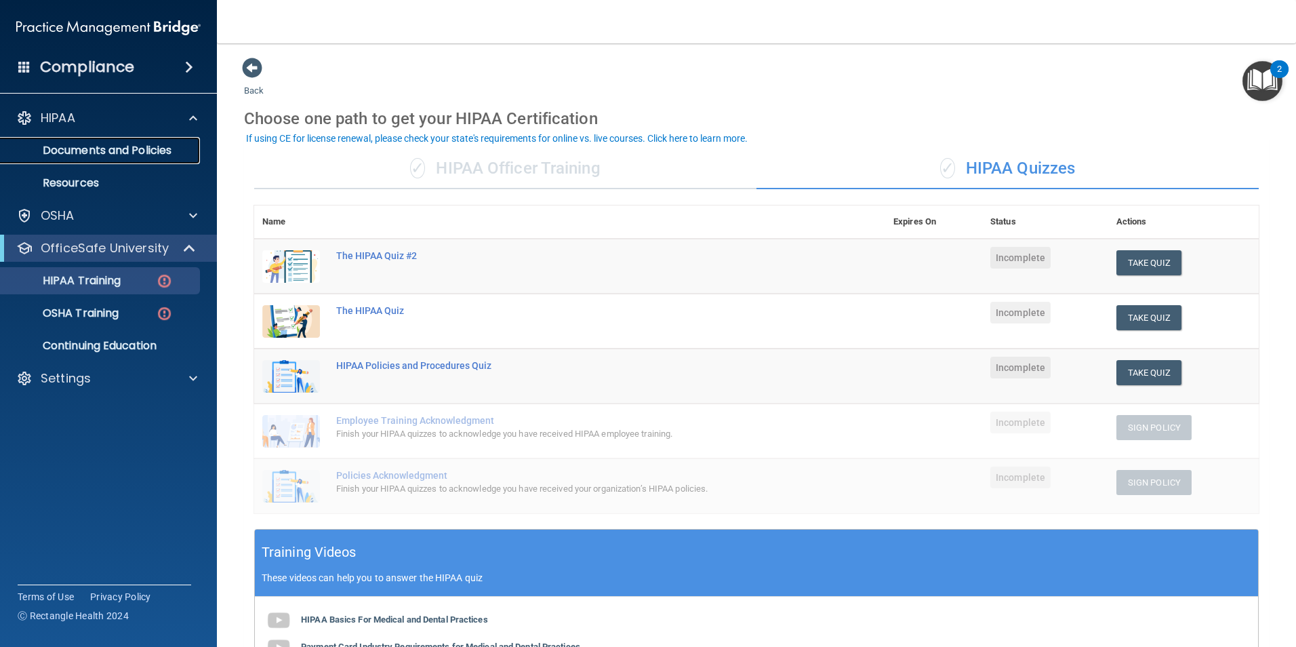
drag, startPoint x: 155, startPoint y: 155, endPoint x: 201, endPoint y: 165, distance: 46.4
click at [154, 155] on p "Documents and Policies" at bounding box center [101, 151] width 185 height 14
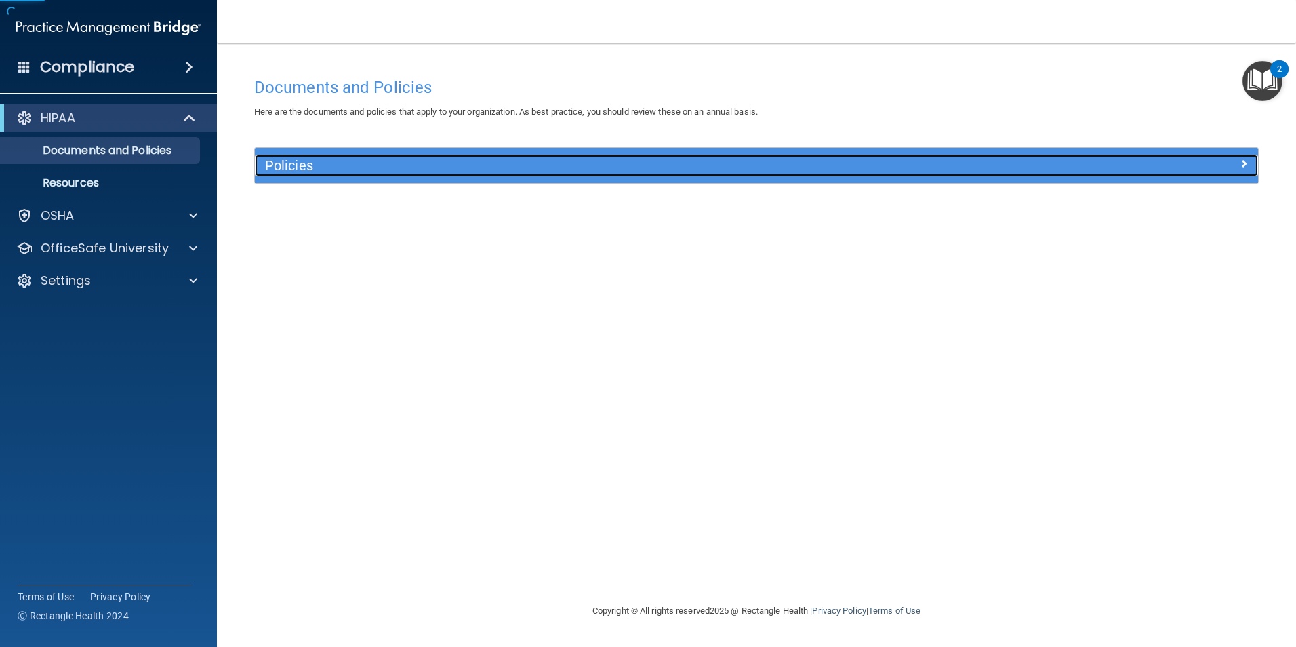
click at [546, 175] on div "Policies" at bounding box center [631, 166] width 752 height 22
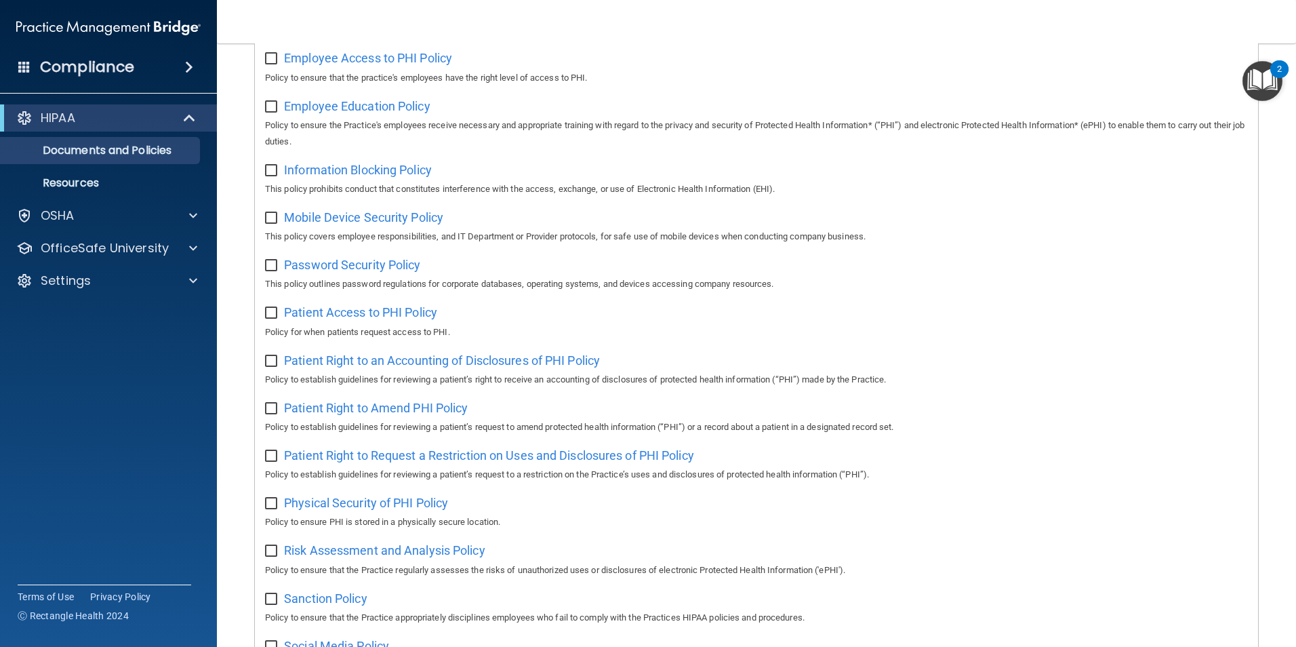
scroll to position [339, 0]
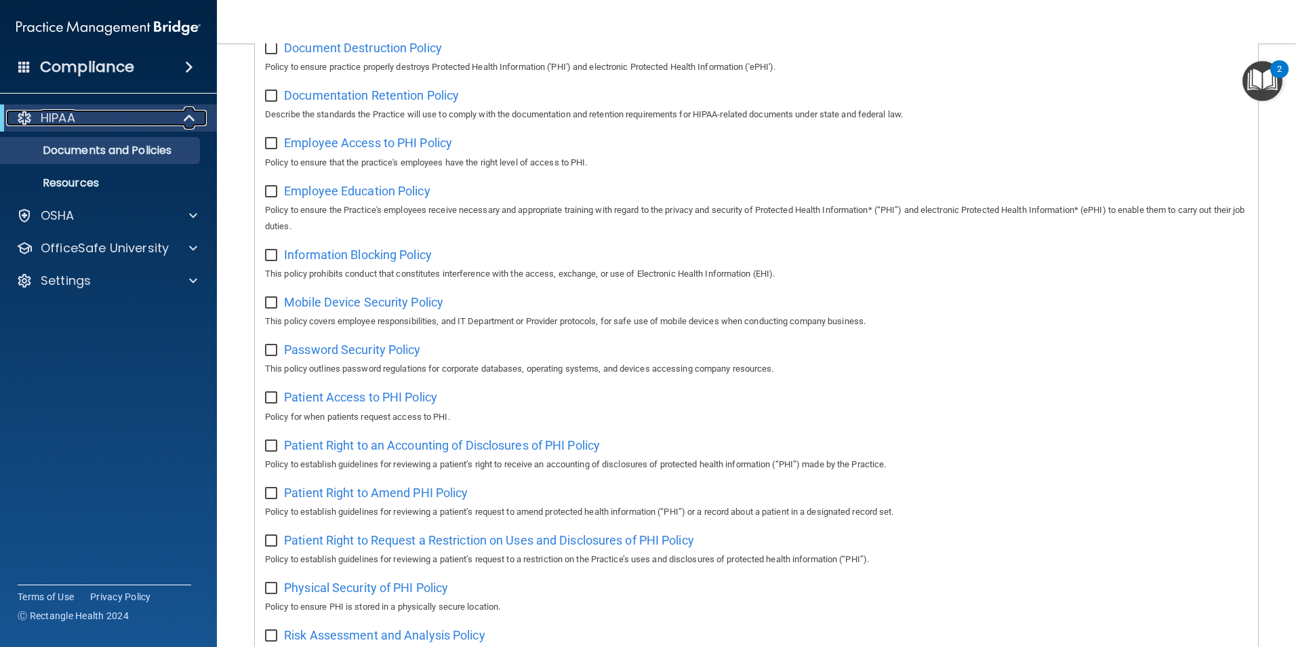
click at [187, 113] on span at bounding box center [191, 118] width 12 height 16
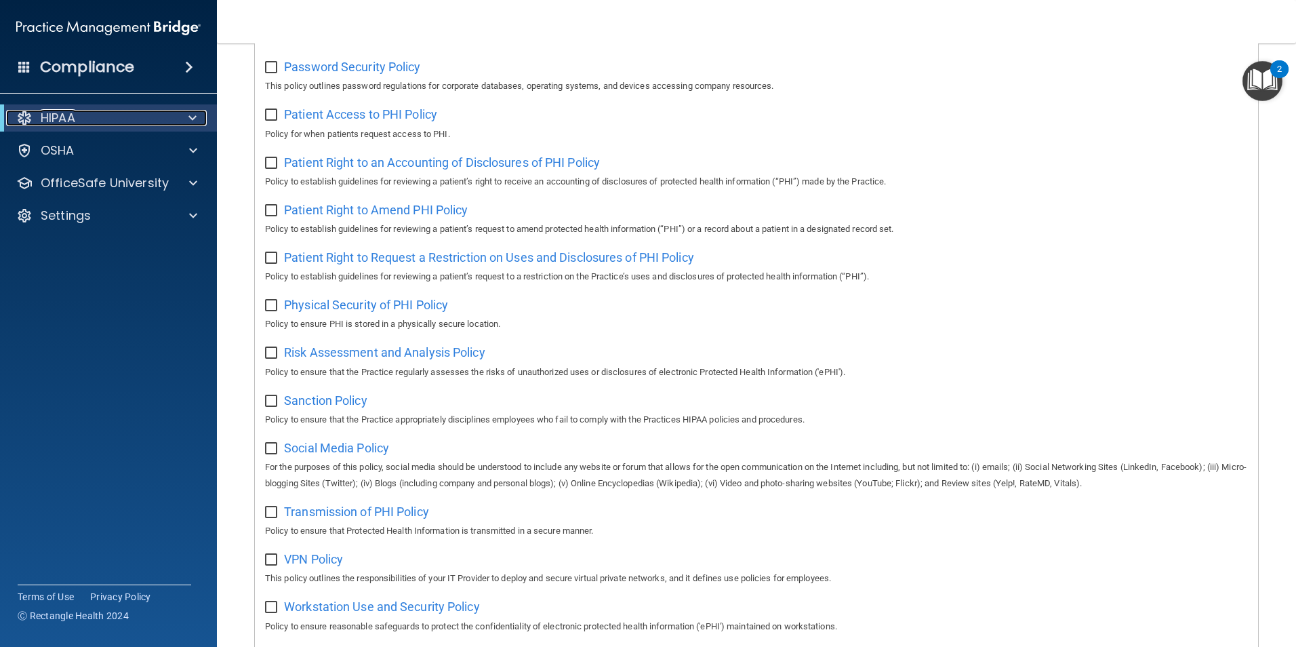
scroll to position [678, 0]
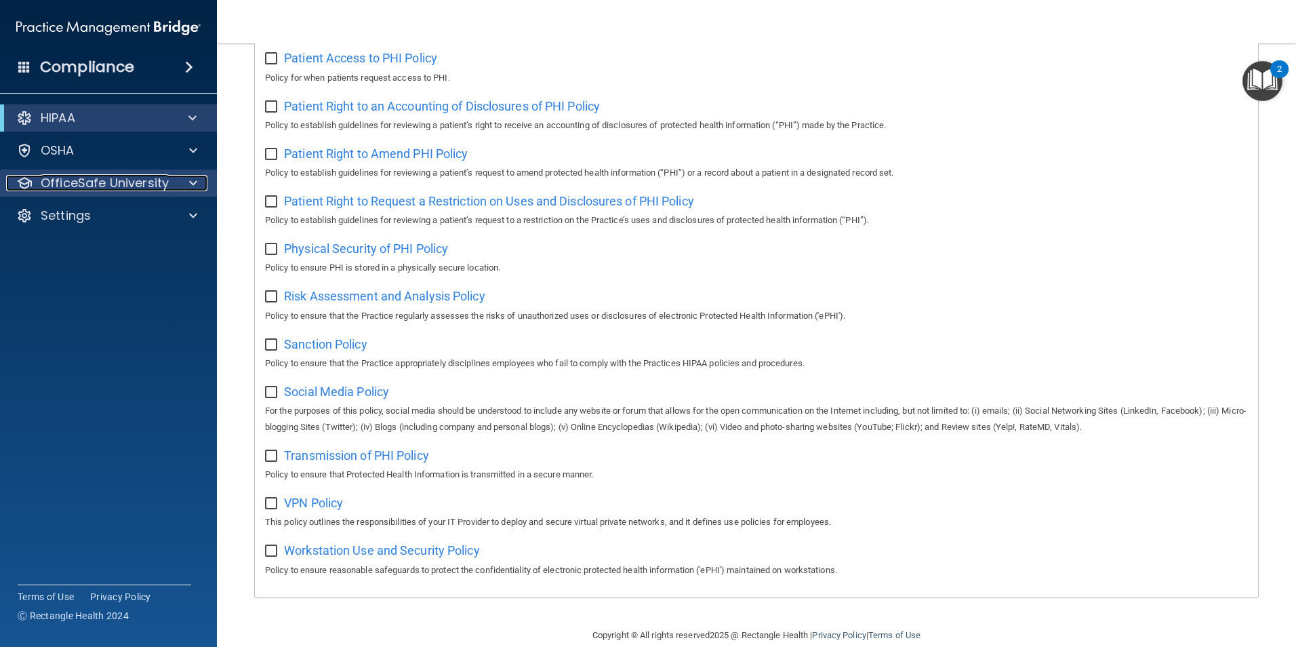
click at [158, 184] on p "OfficeSafe University" at bounding box center [105, 183] width 128 height 16
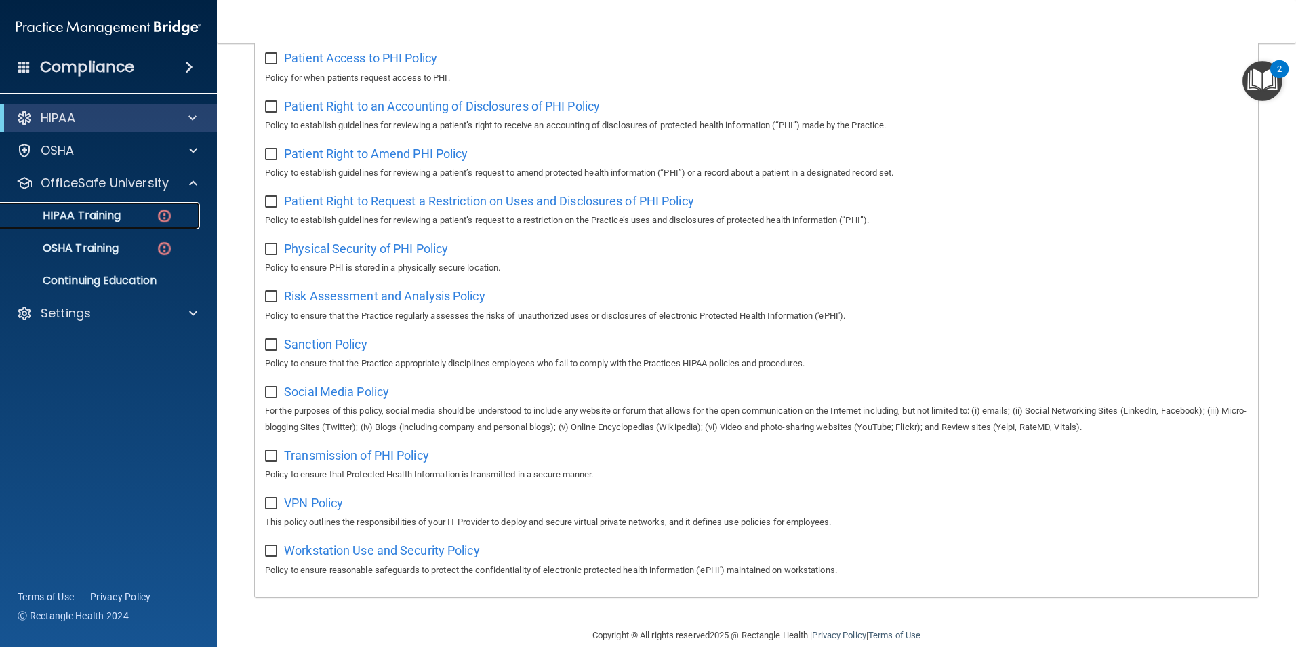
click at [130, 226] on link "HIPAA Training" at bounding box center [93, 215] width 214 height 27
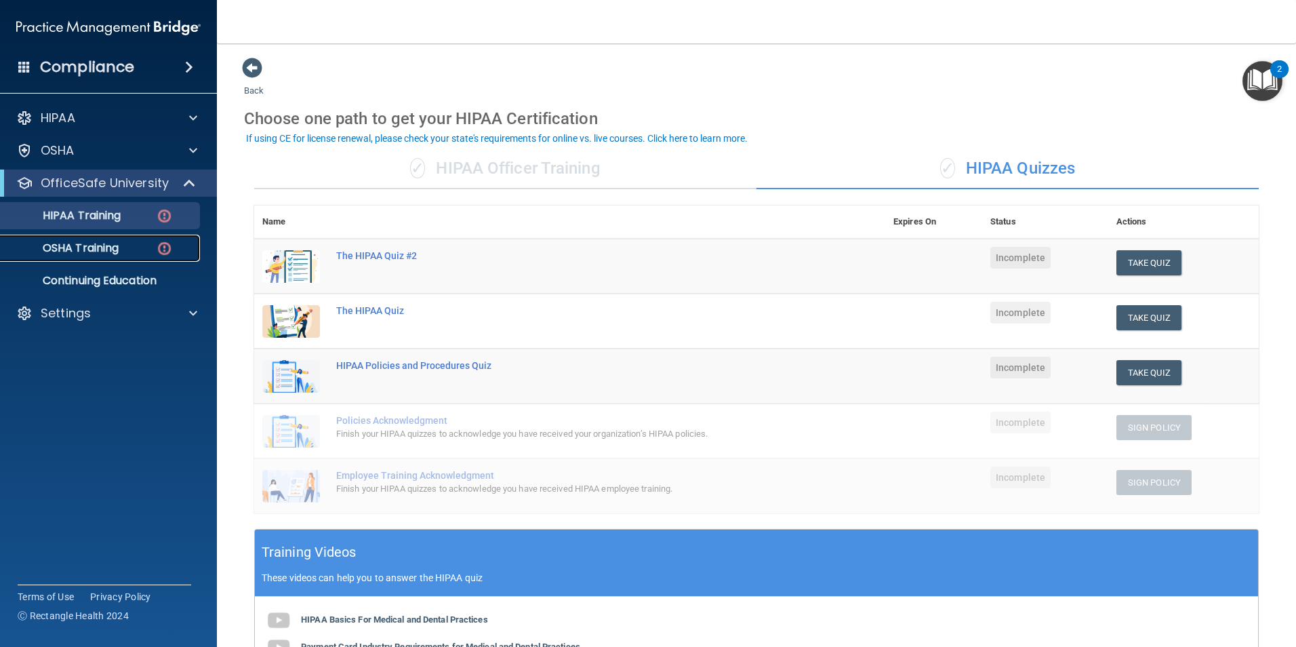
click at [159, 253] on img at bounding box center [164, 248] width 17 height 17
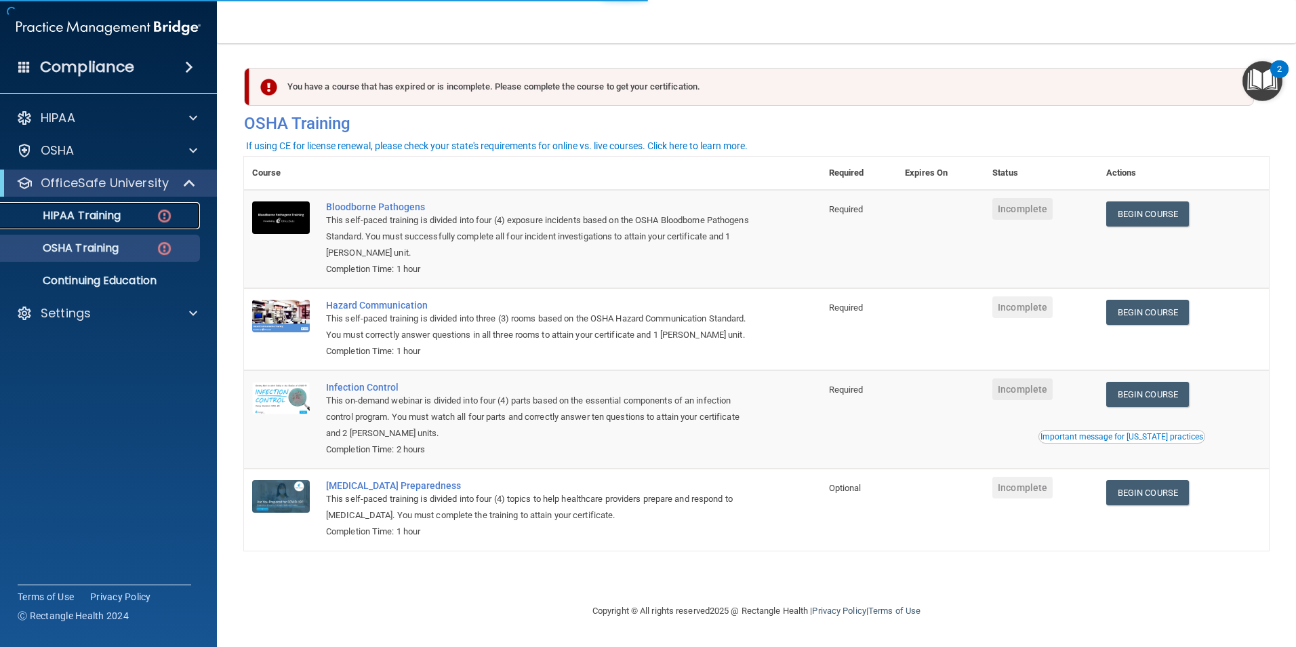
click at [170, 218] on img at bounding box center [164, 215] width 17 height 17
